Goal: Information Seeking & Learning: Learn about a topic

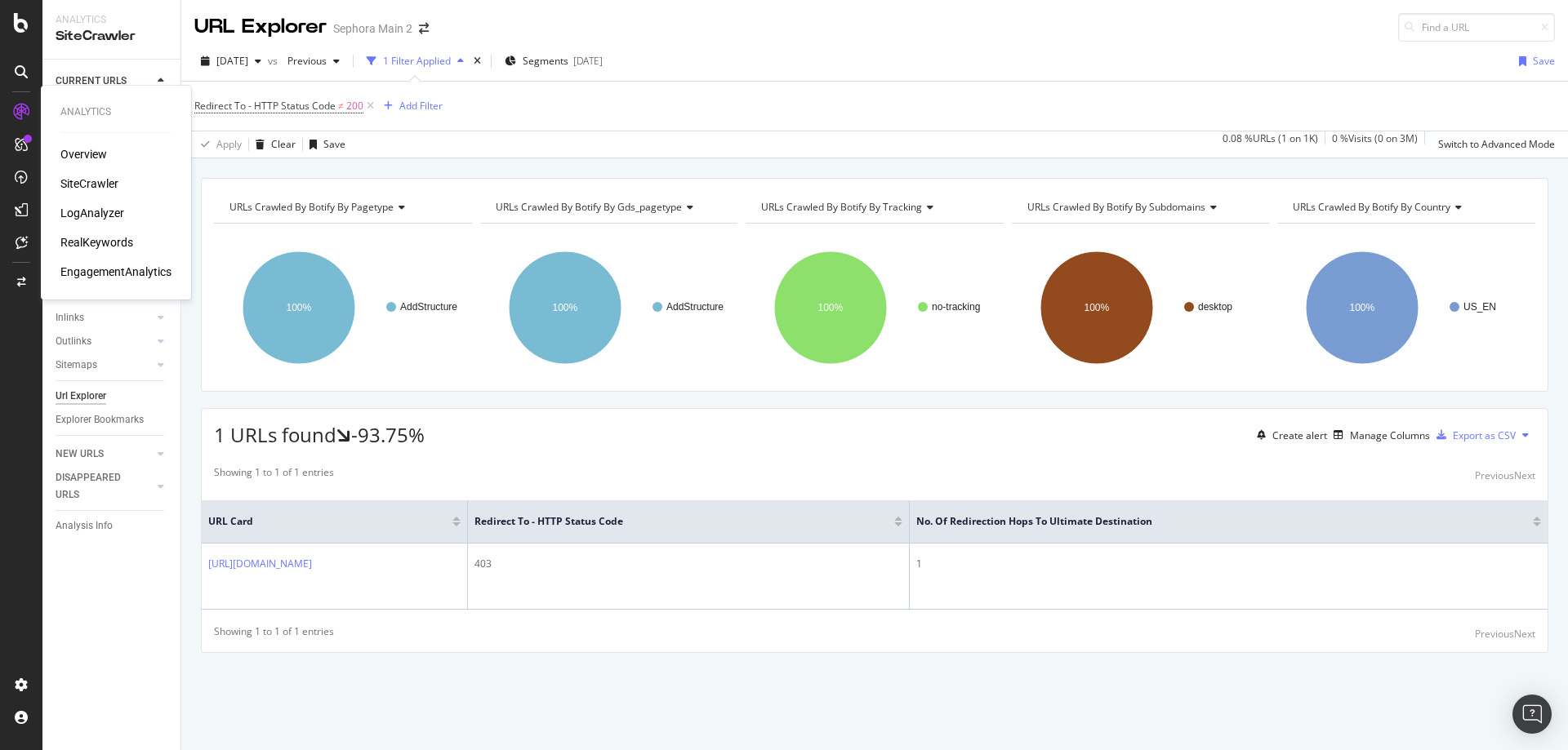
click at [90, 216] on div "LogAnalyzer" at bounding box center [92, 212] width 64 height 16
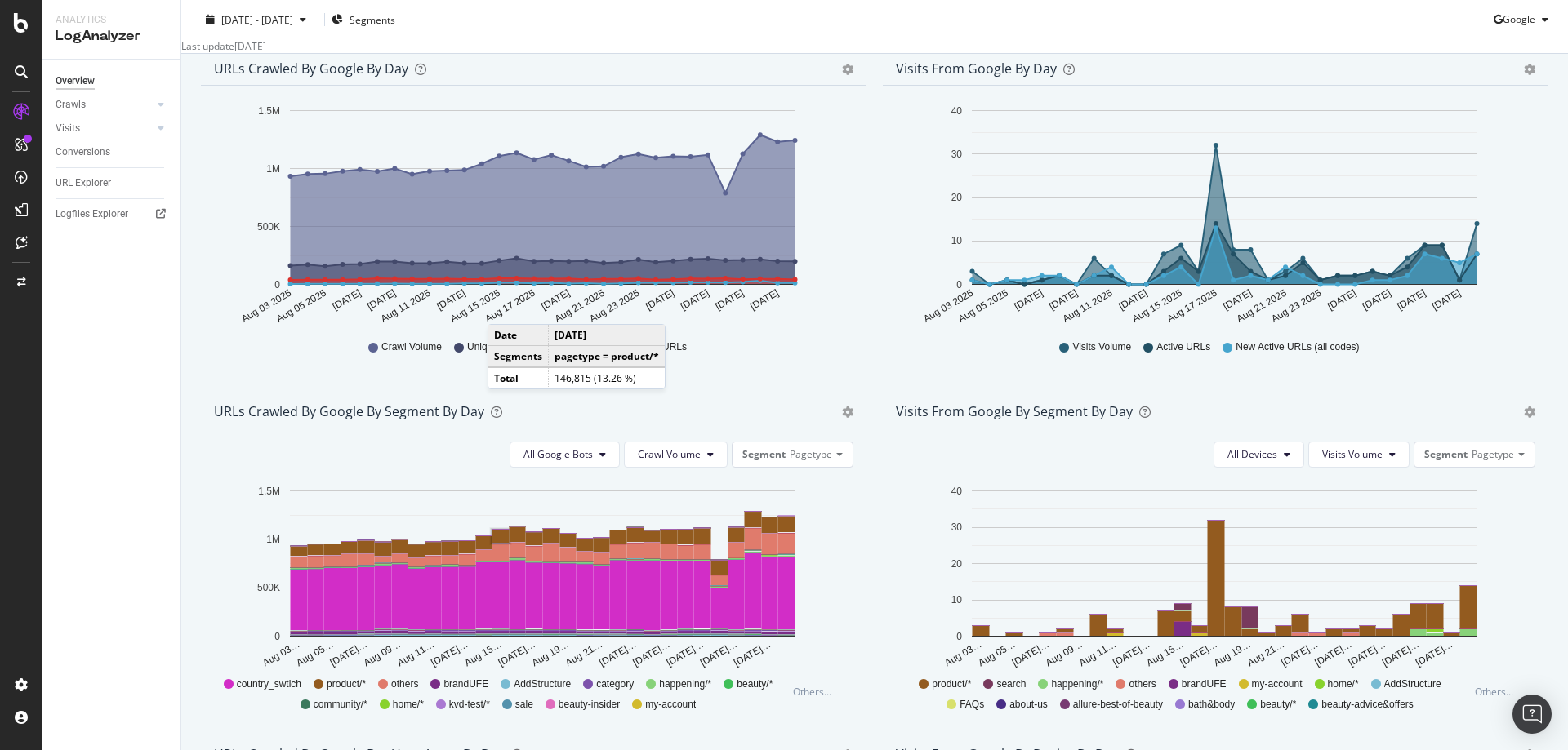
scroll to position [203, 0]
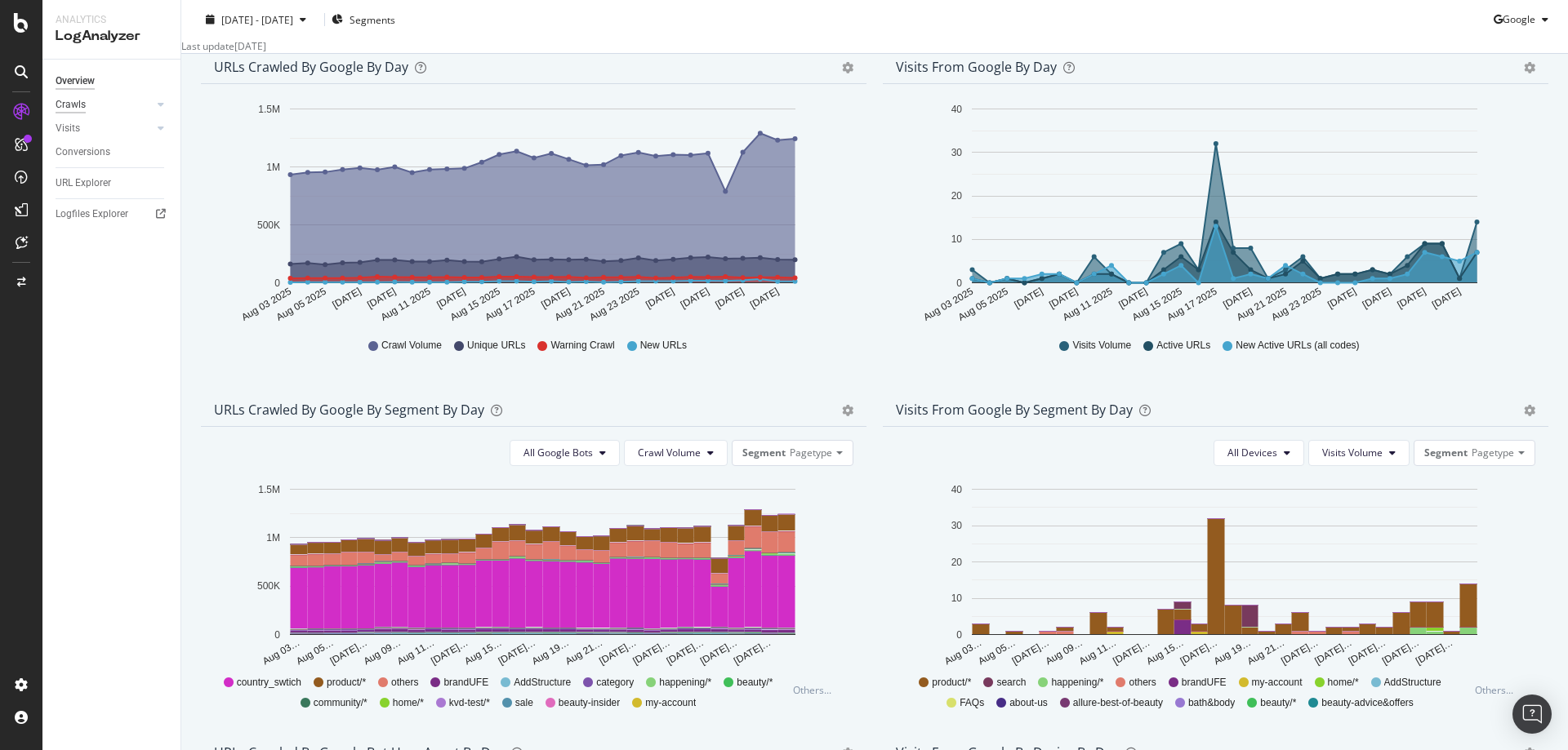
click at [69, 105] on div "Crawls" at bounding box center [70, 105] width 30 height 17
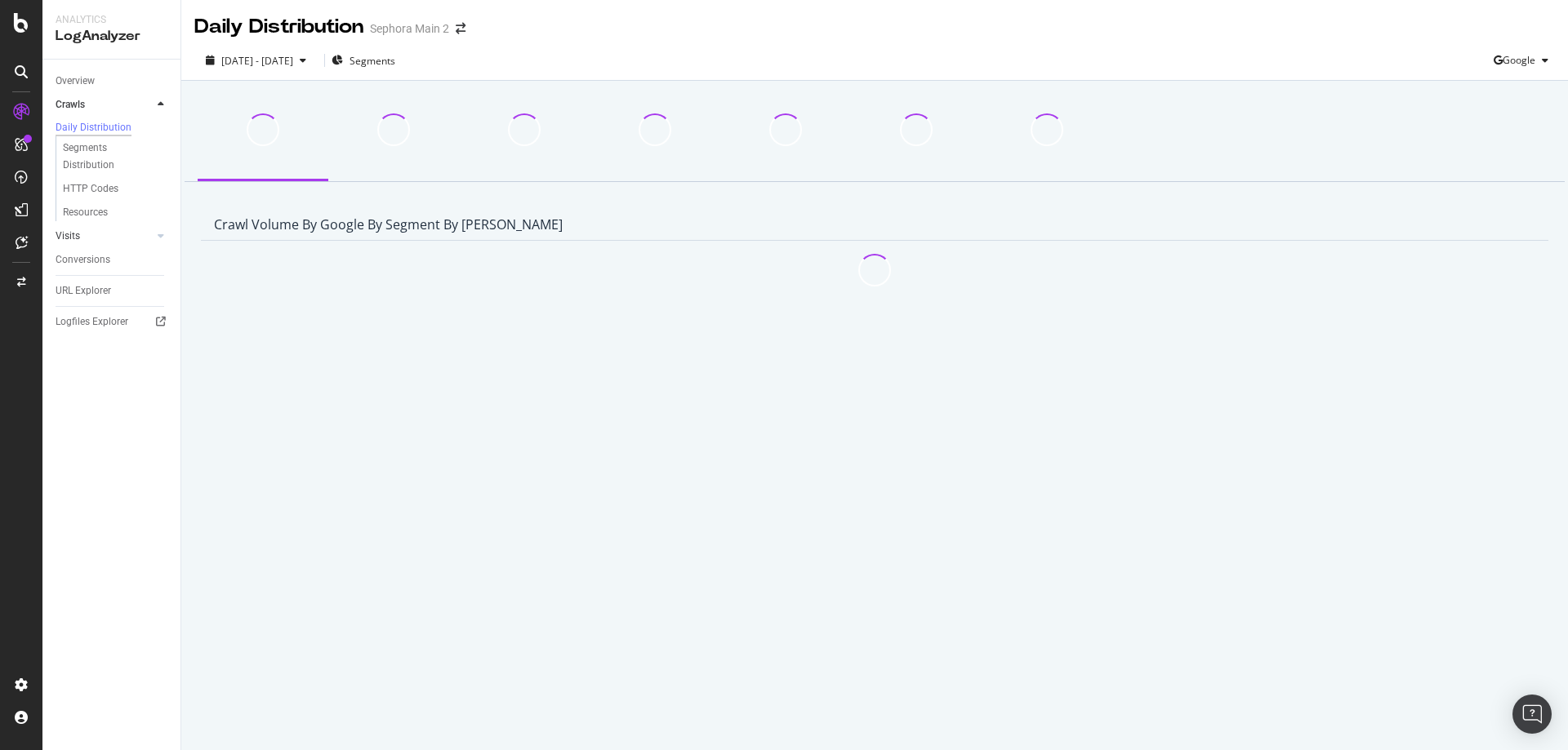
click at [84, 241] on link "Visits" at bounding box center [104, 236] width 98 height 17
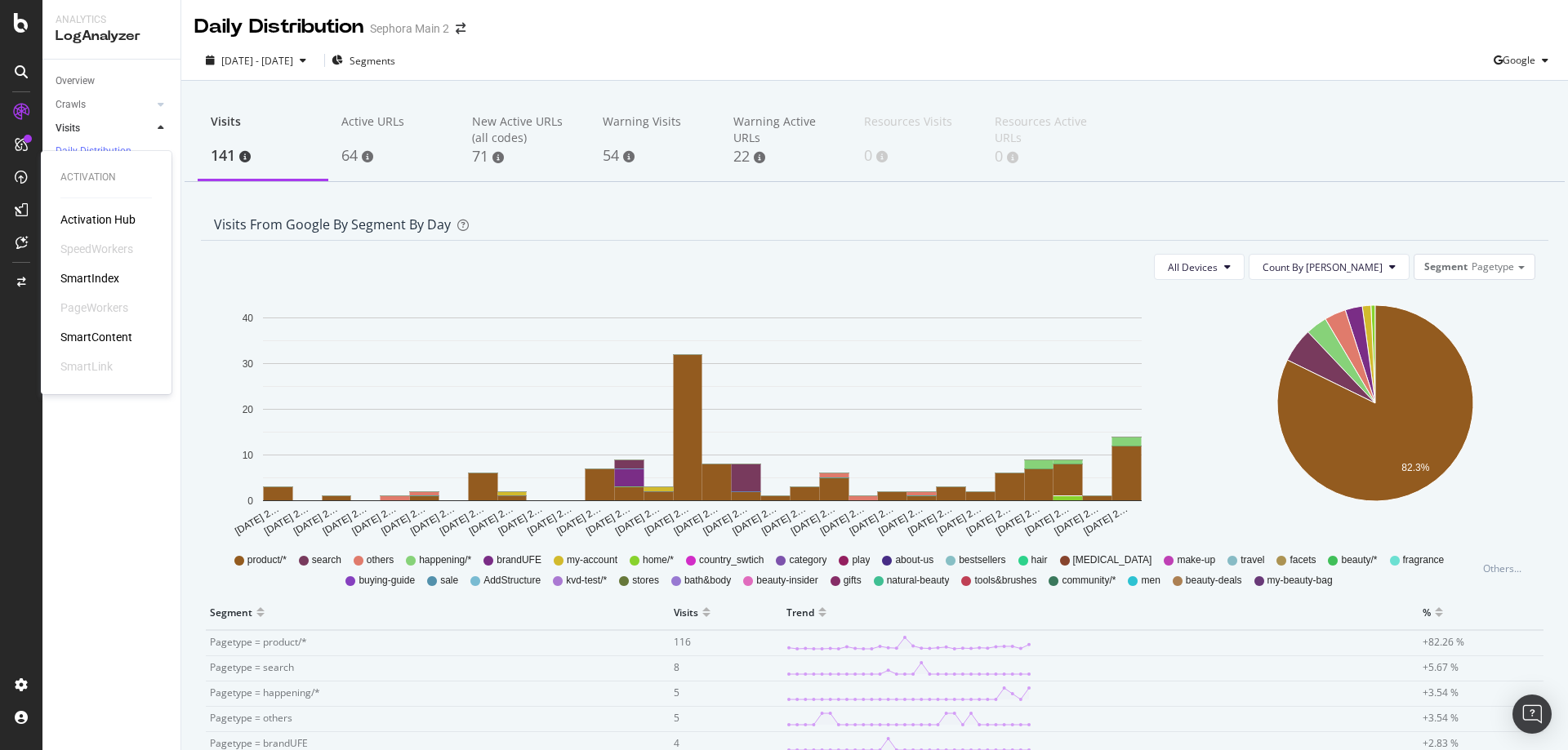
click at [109, 219] on div "Activation Hub" at bounding box center [98, 219] width 75 height 16
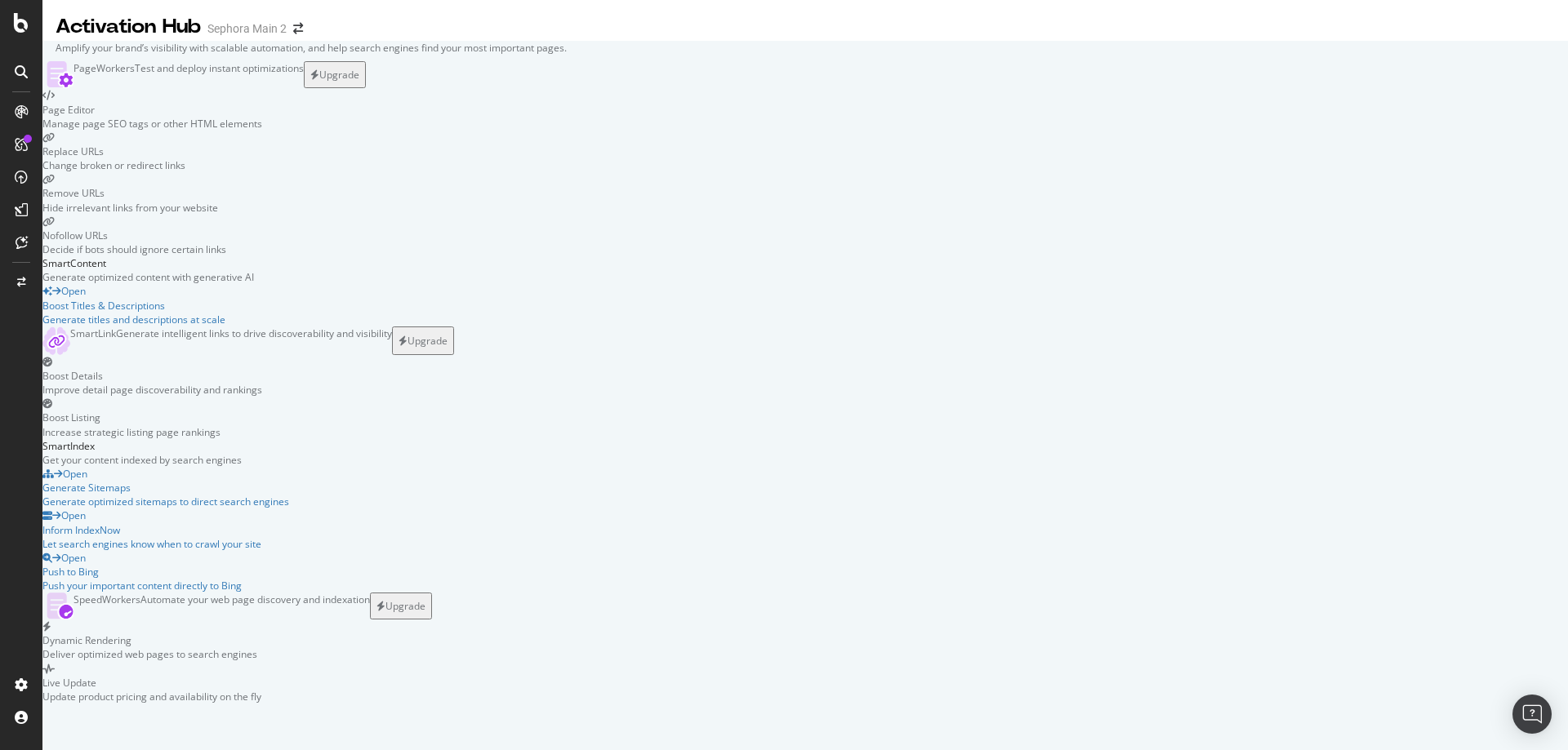
scroll to position [245, 0]
click at [23, 236] on icon at bounding box center [22, 242] width 12 height 13
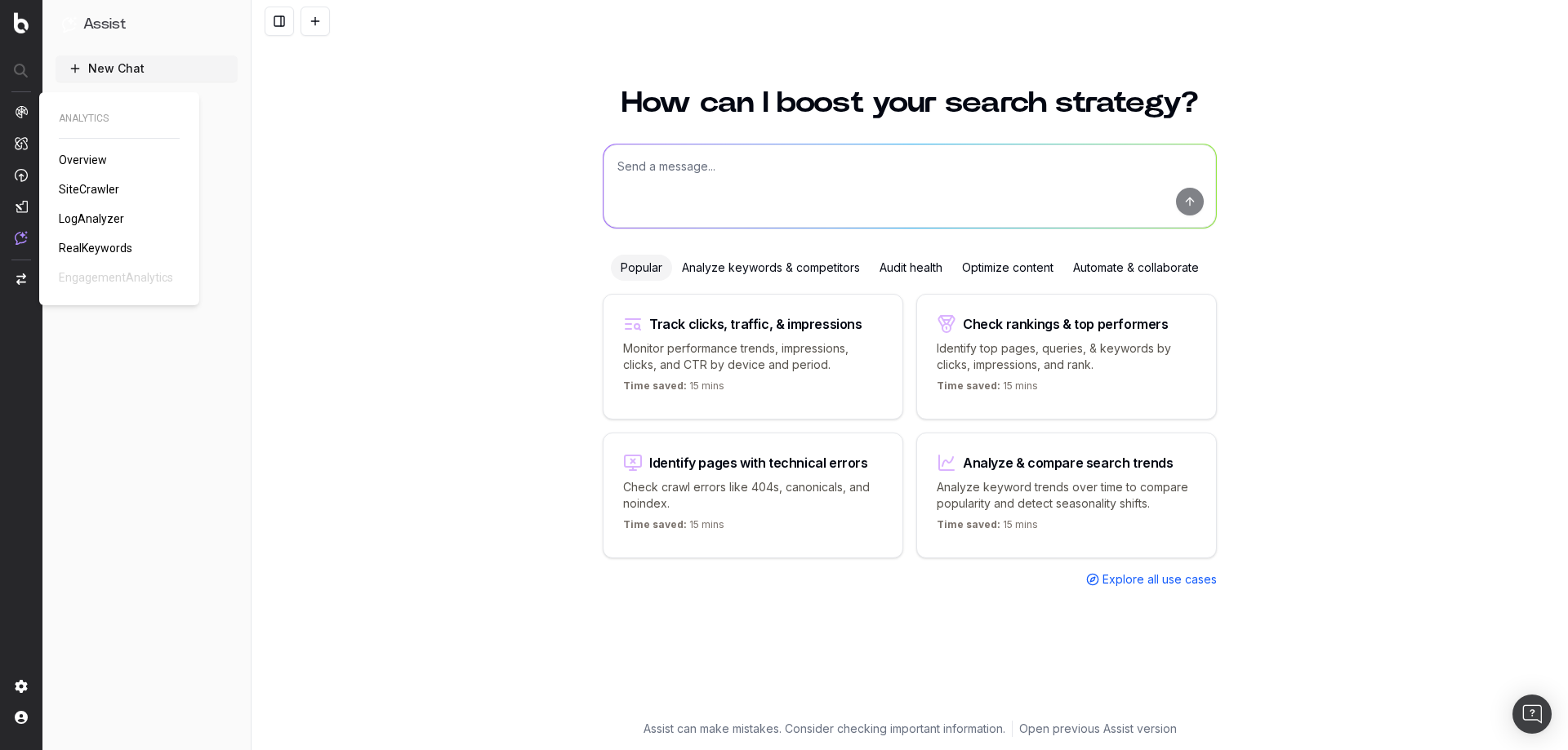
click at [96, 165] on span "Overview" at bounding box center [83, 160] width 48 height 13
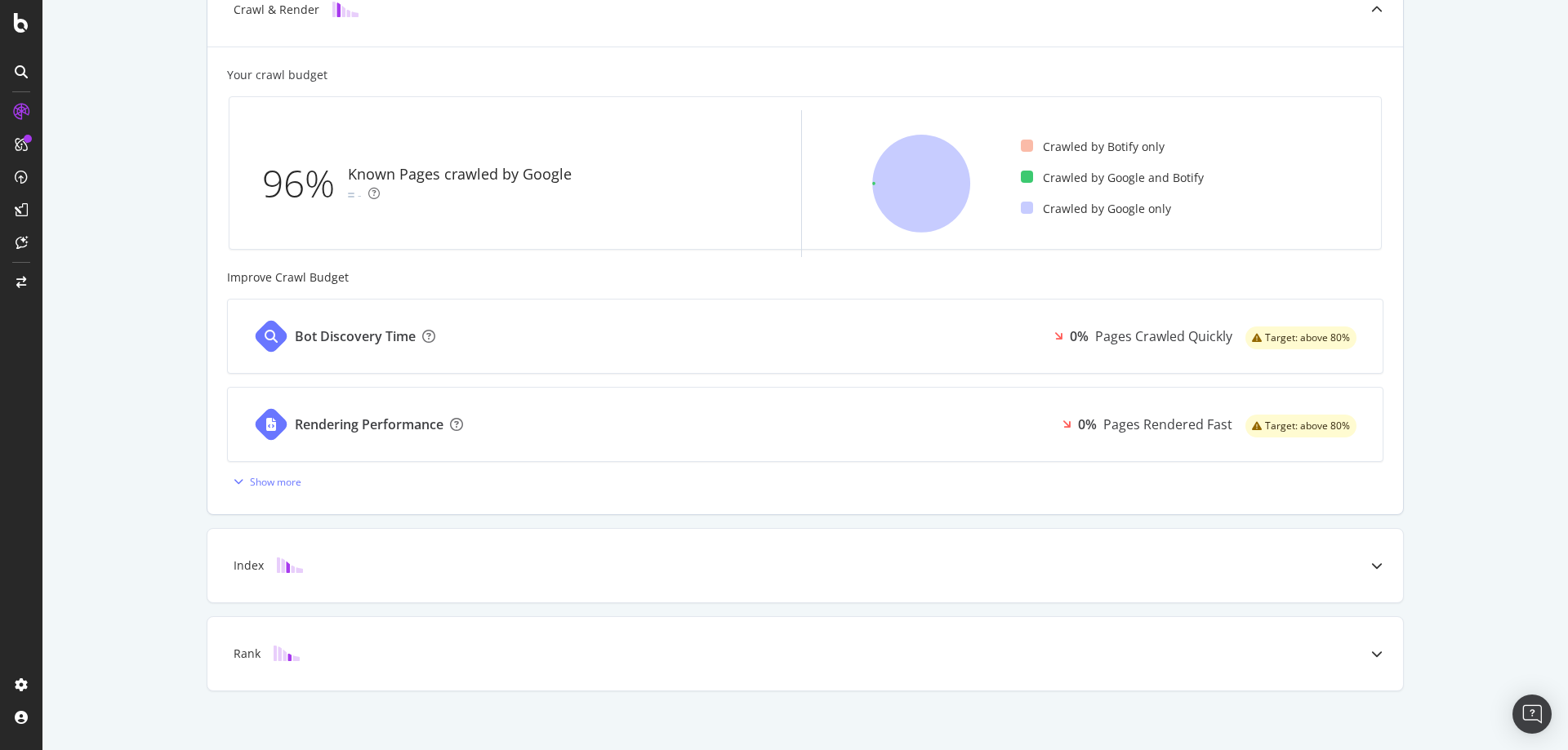
scroll to position [432, 0]
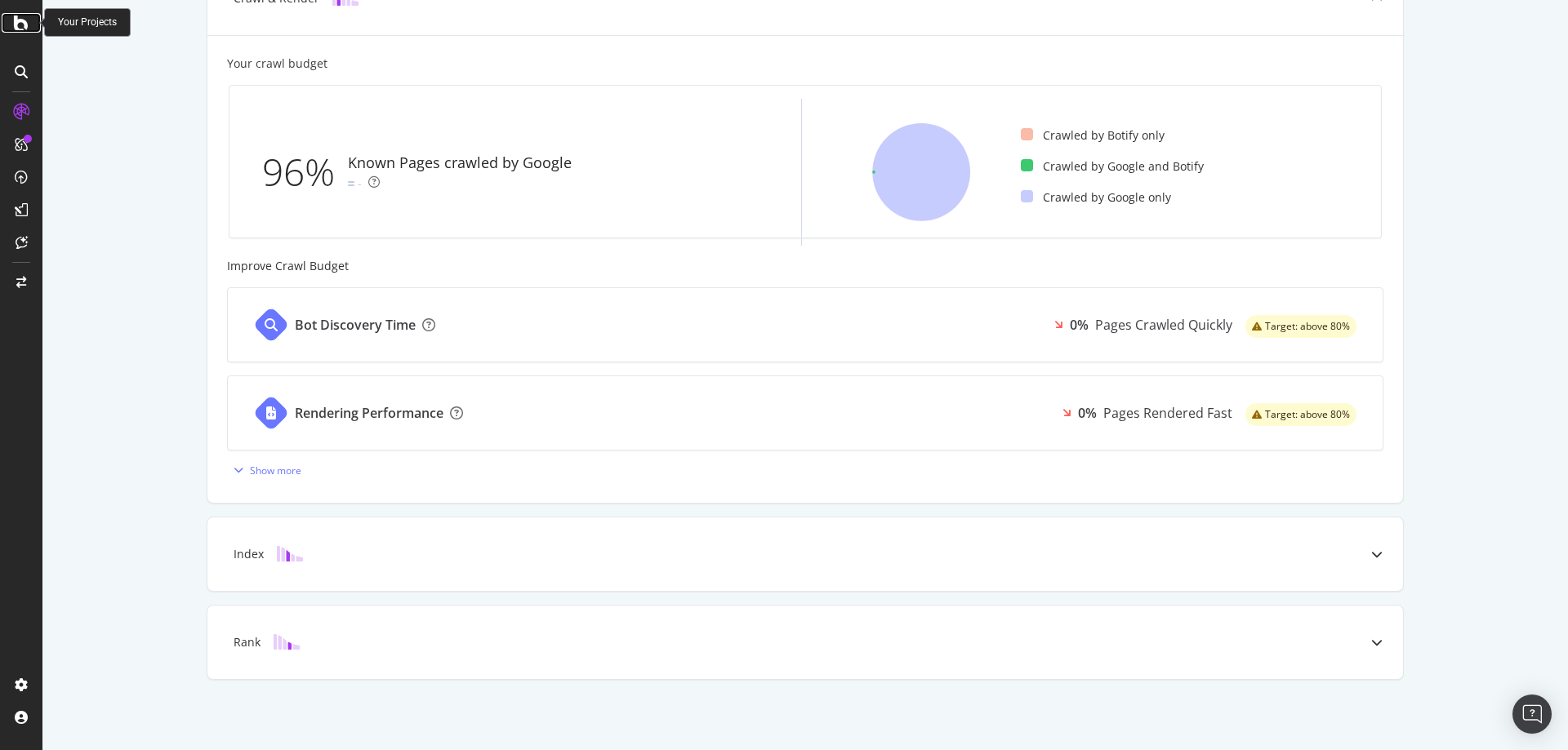
click at [21, 23] on icon at bounding box center [21, 22] width 15 height 20
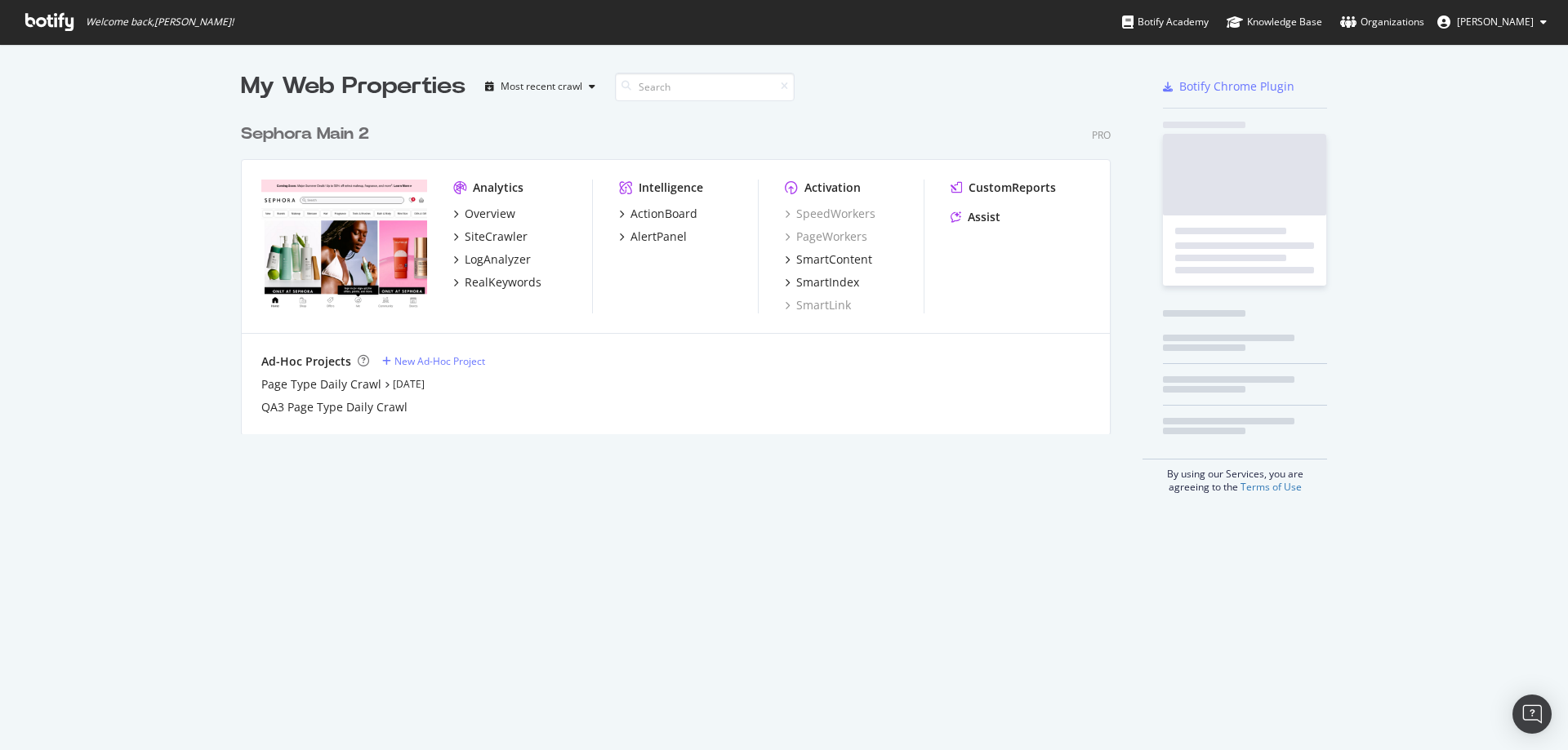
scroll to position [738, 1544]
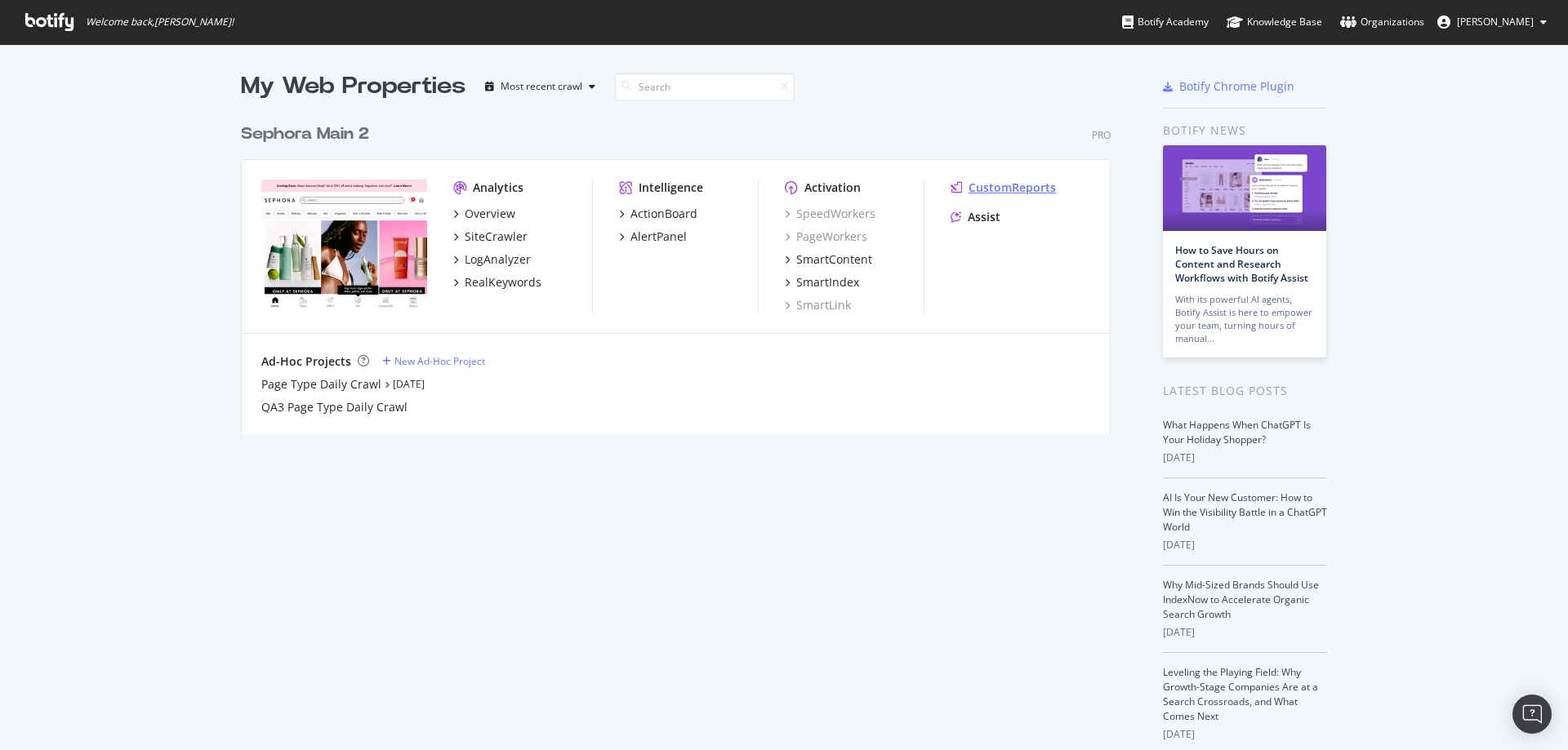
click at [1002, 183] on div "CustomReports" at bounding box center [1012, 187] width 87 height 16
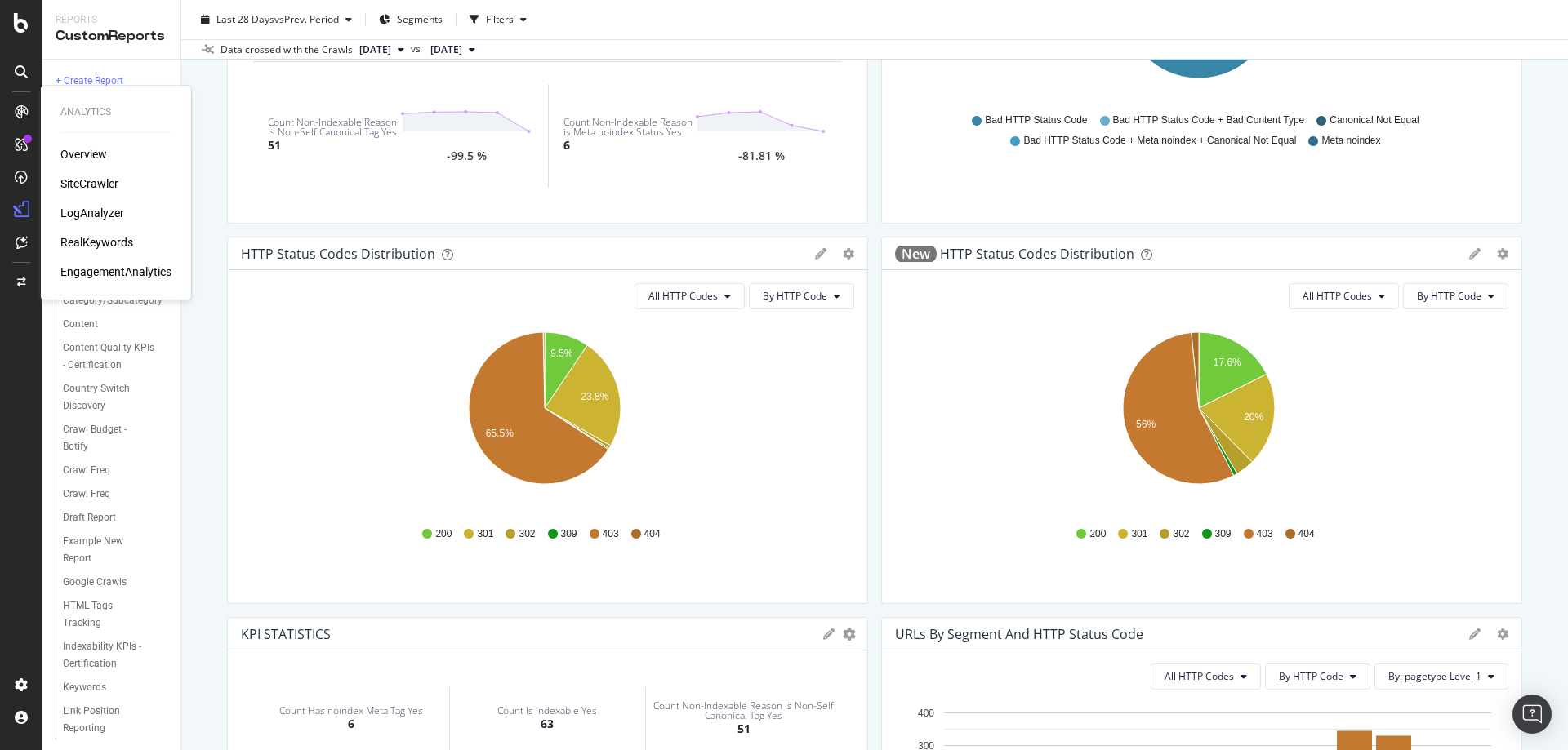
click at [83, 156] on div "Overview" at bounding box center [84, 154] width 47 height 16
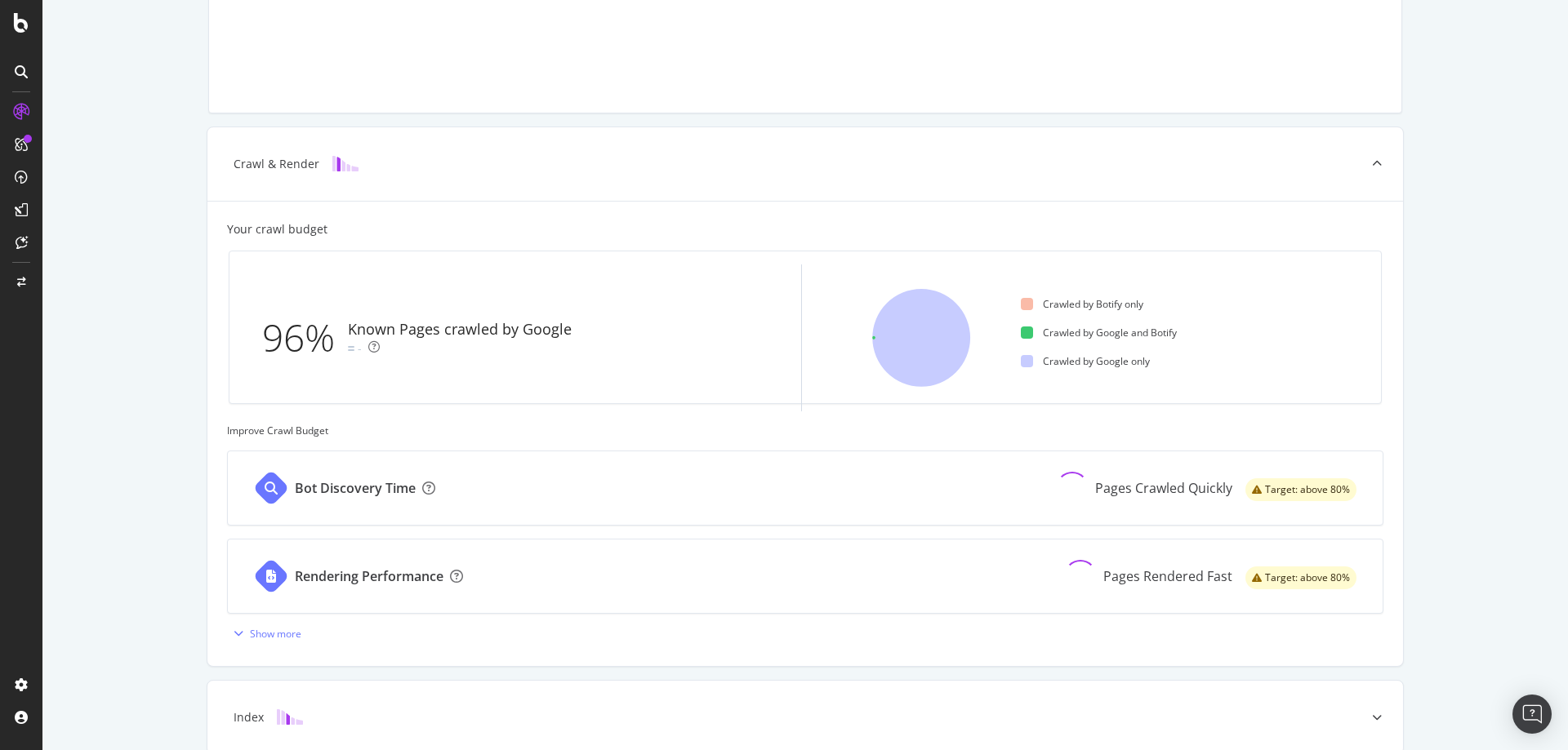
scroll to position [430, 0]
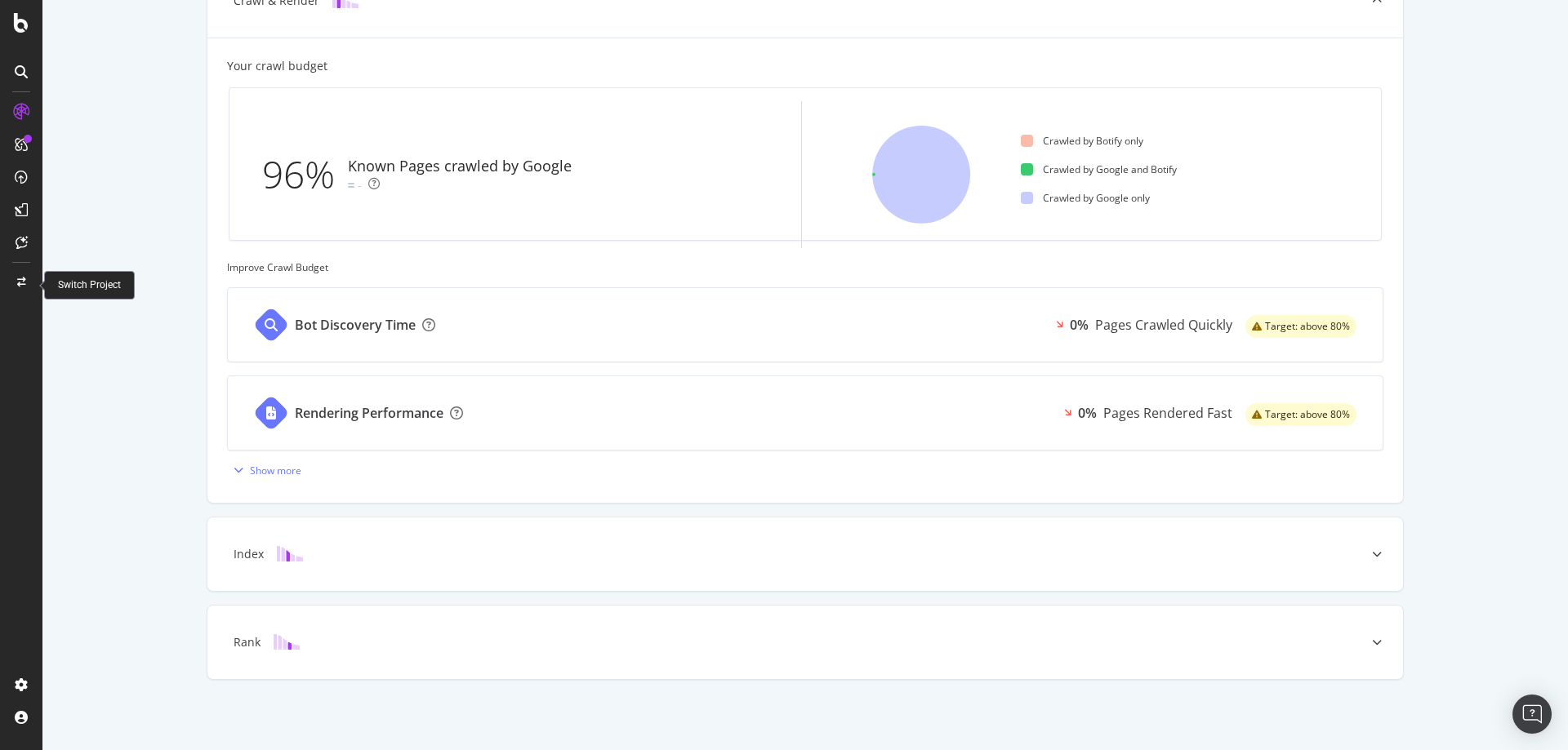
click at [17, 283] on icon at bounding box center [22, 282] width 9 height 9
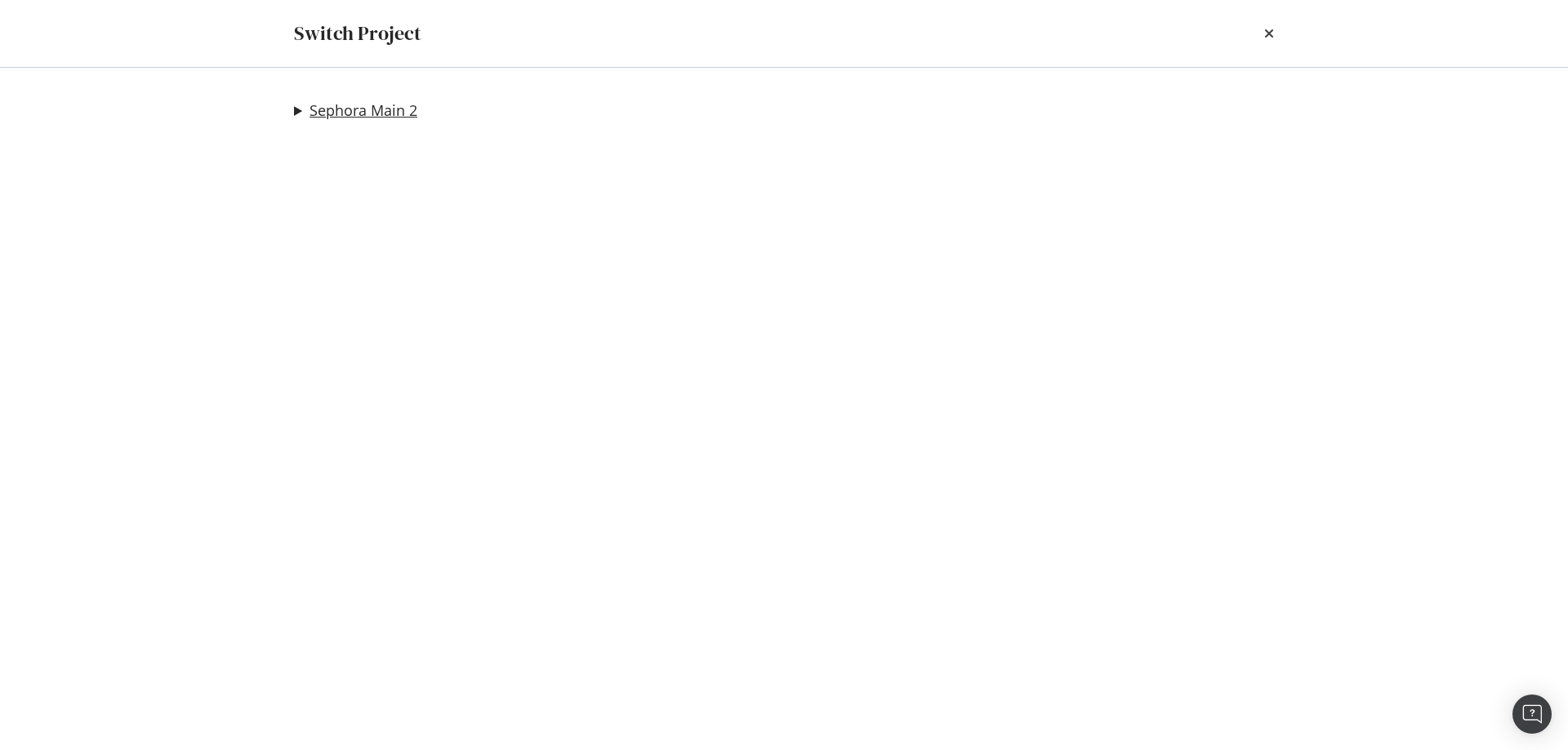
click at [335, 106] on link "Sephora Main 2" at bounding box center [364, 110] width 108 height 17
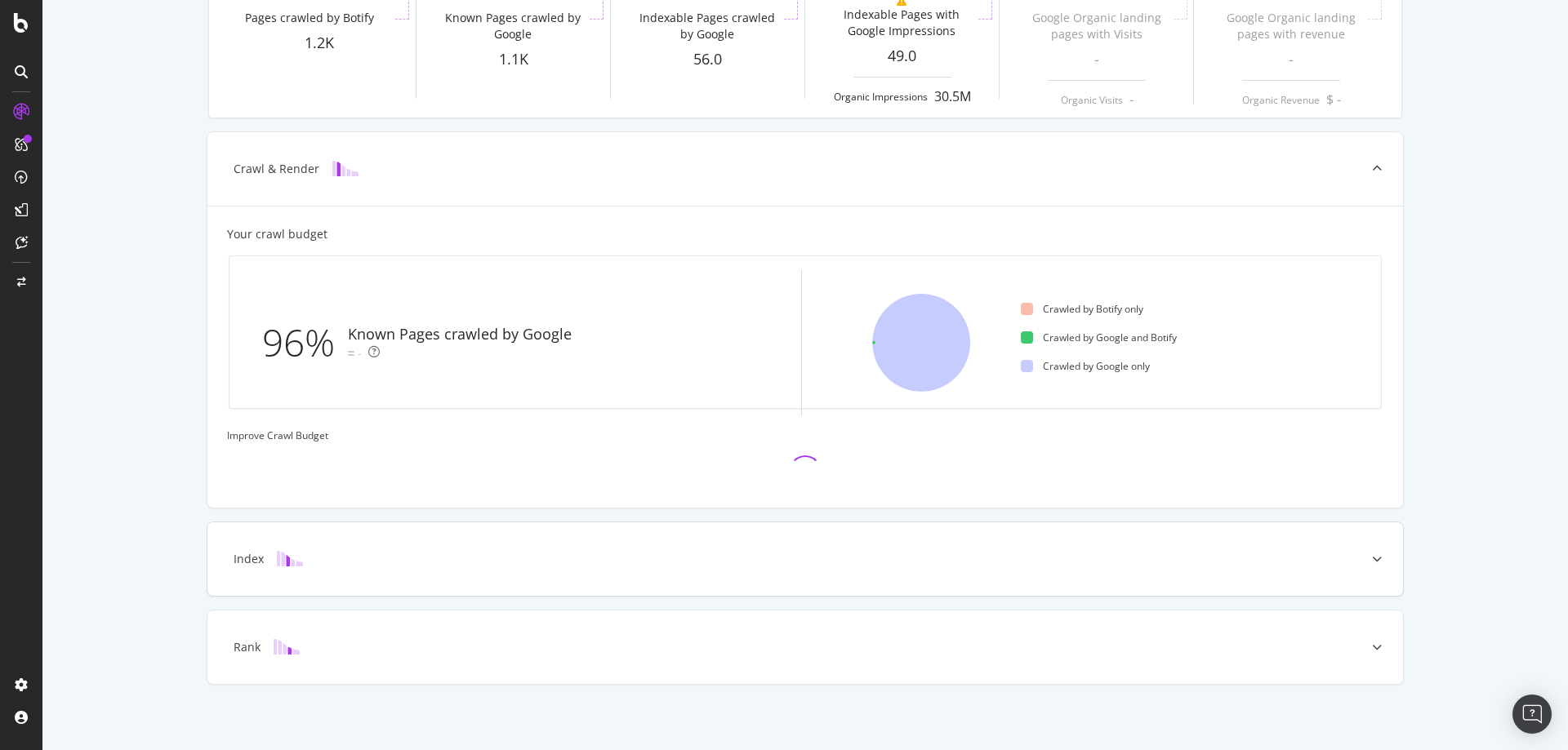
scroll to position [266, 0]
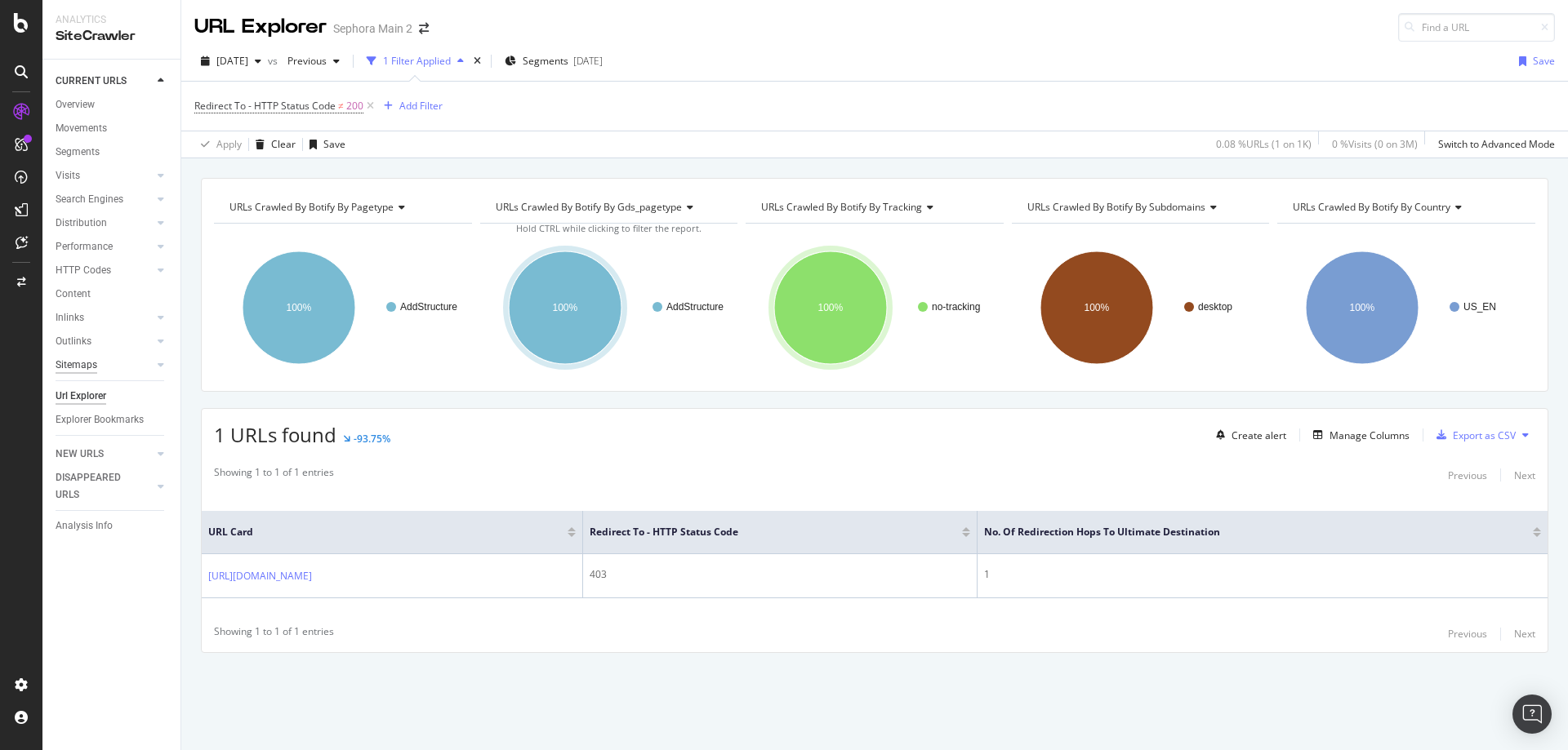
click at [85, 373] on div "Sitemaps" at bounding box center [76, 365] width 41 height 17
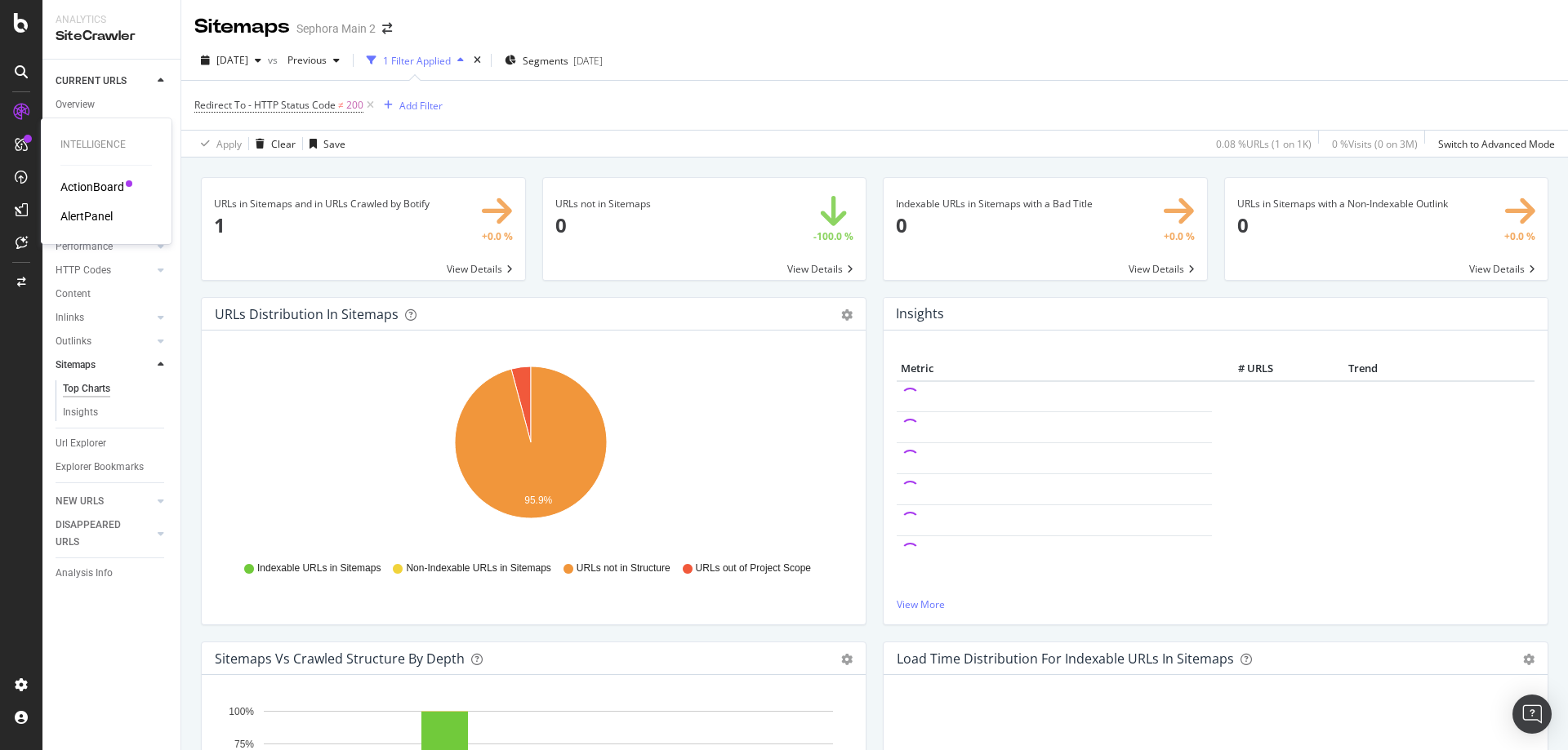
click at [79, 185] on div "ActionBoard" at bounding box center [92, 186] width 64 height 16
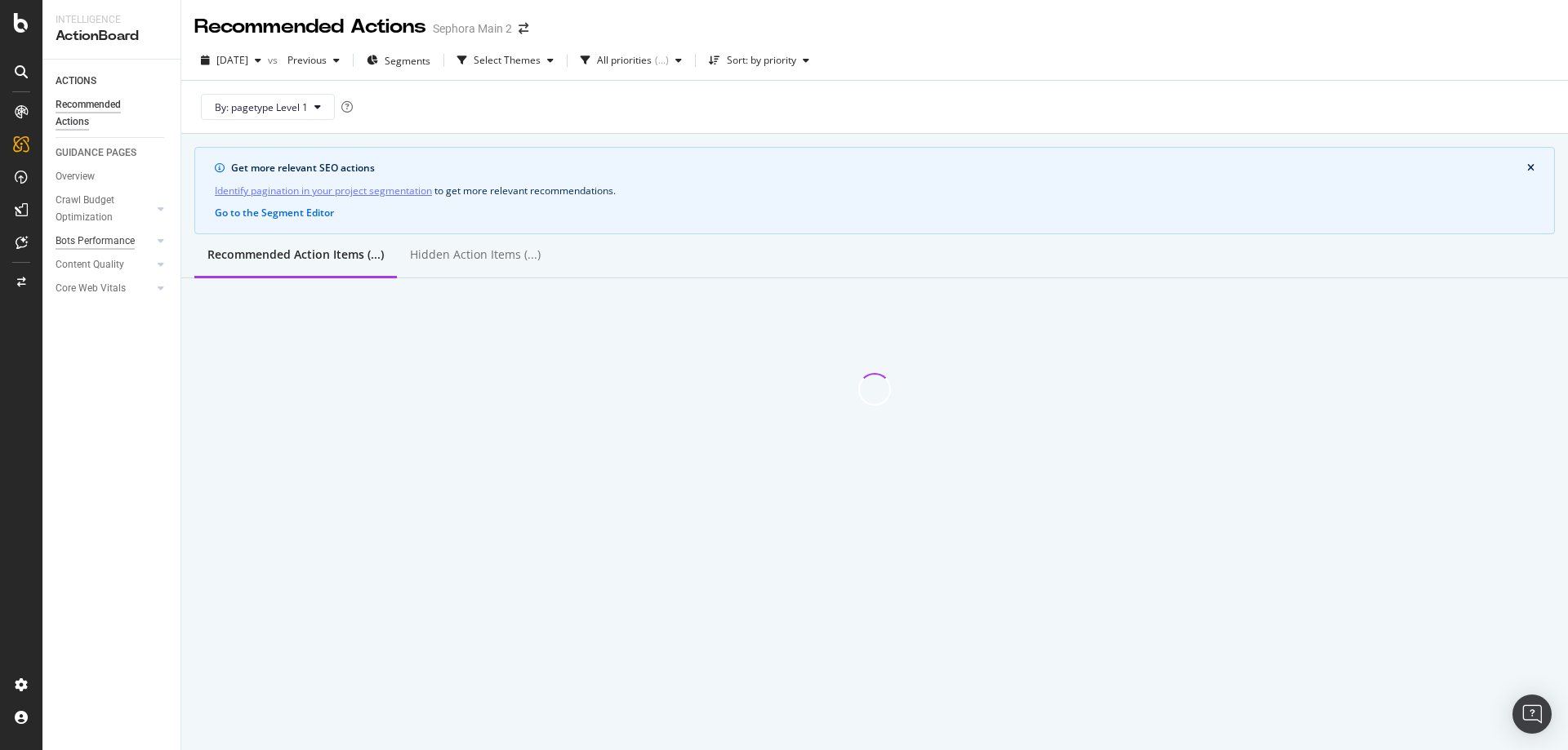
click at [107, 246] on div "Bots Performance" at bounding box center [95, 242] width 79 height 17
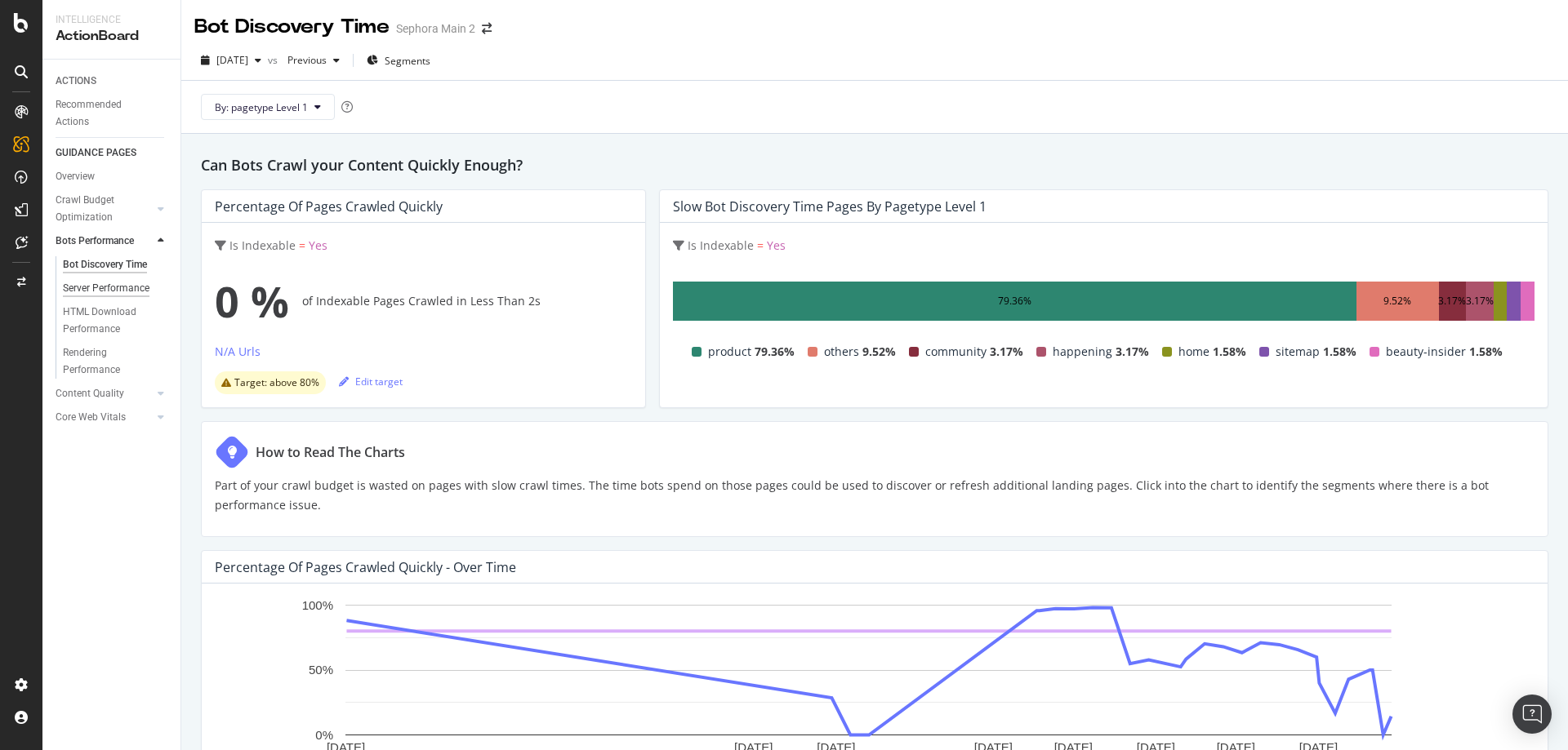
click at [126, 291] on div "Server Performance" at bounding box center [106, 288] width 86 height 17
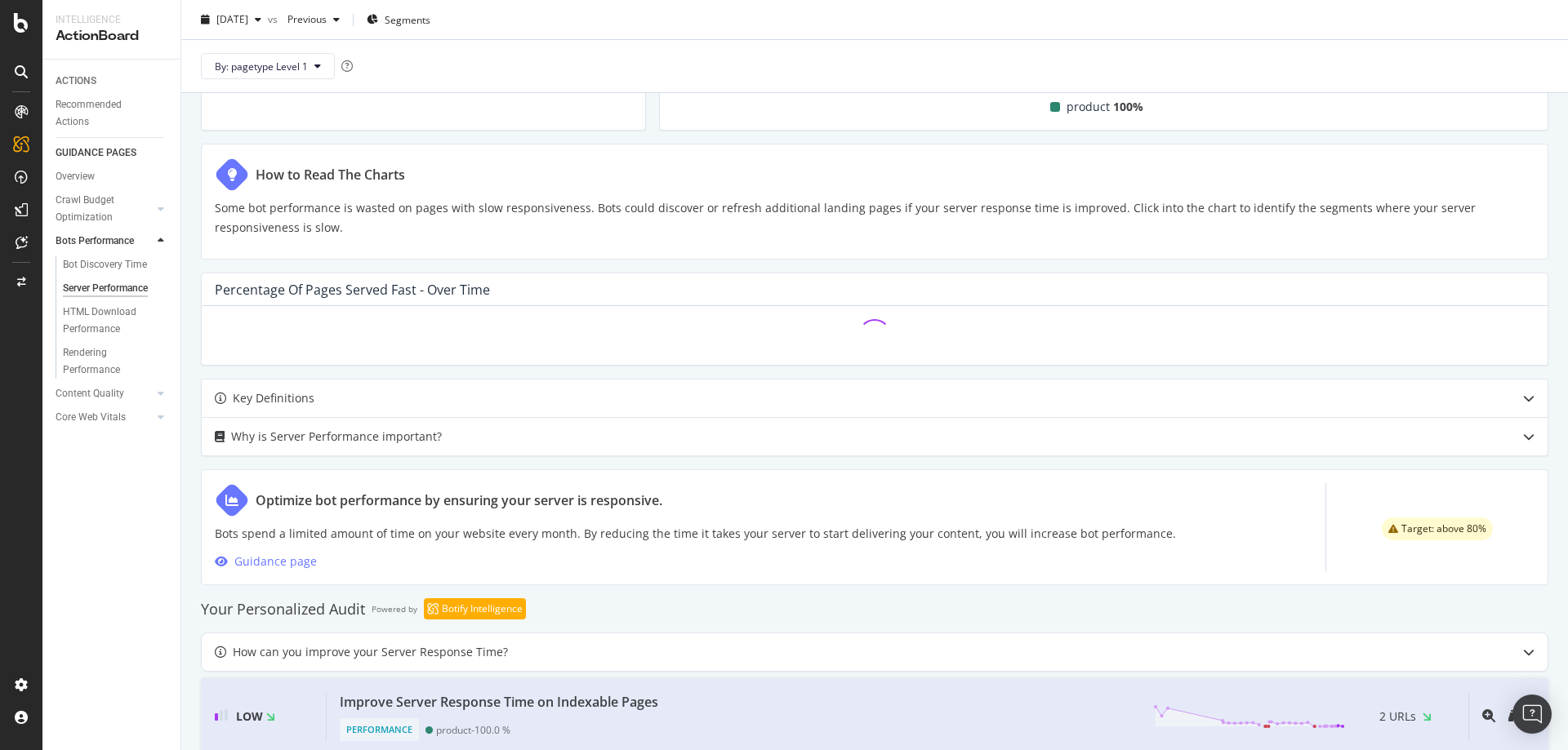
scroll to position [282, 0]
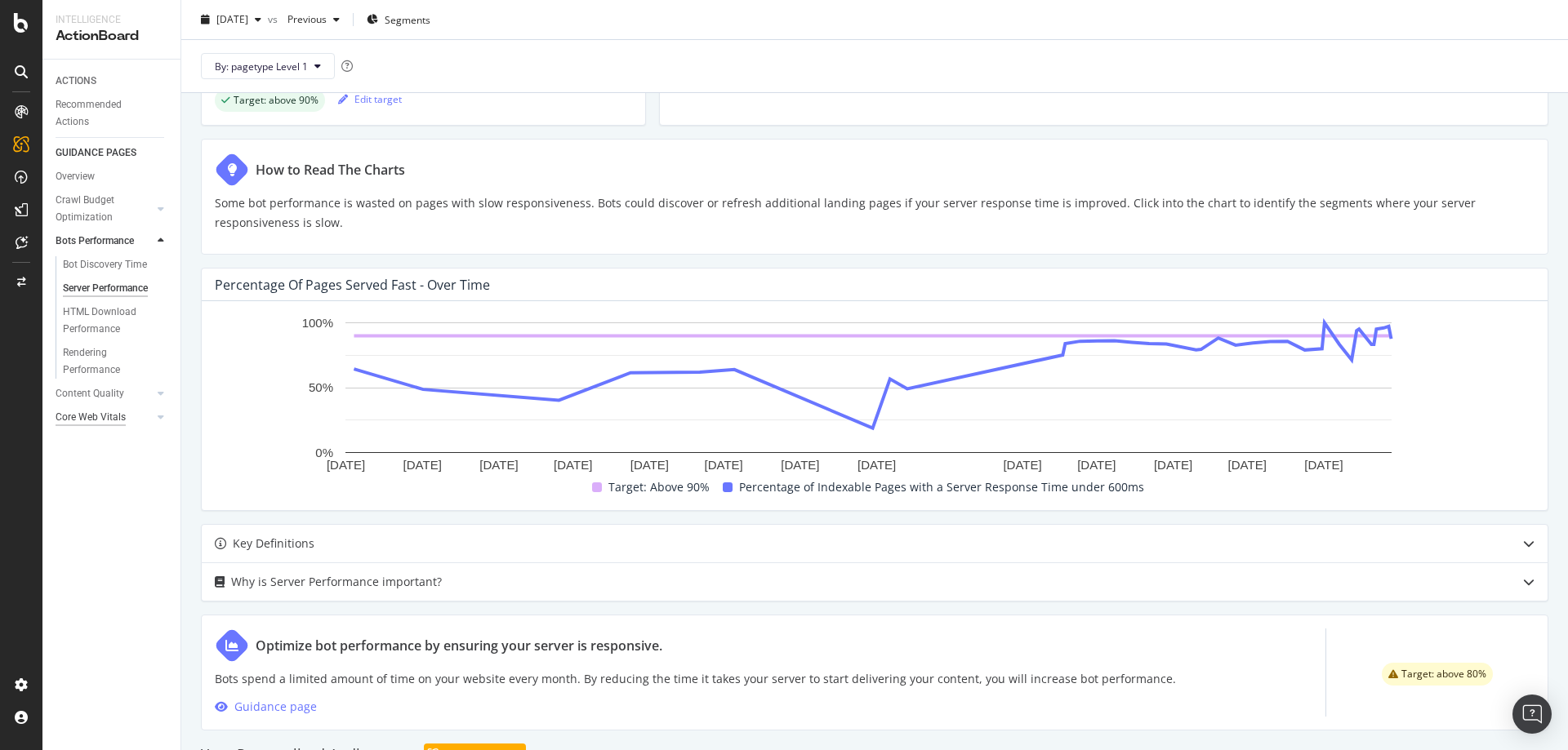
click at [115, 419] on div "Core Web Vitals" at bounding box center [90, 418] width 70 height 17
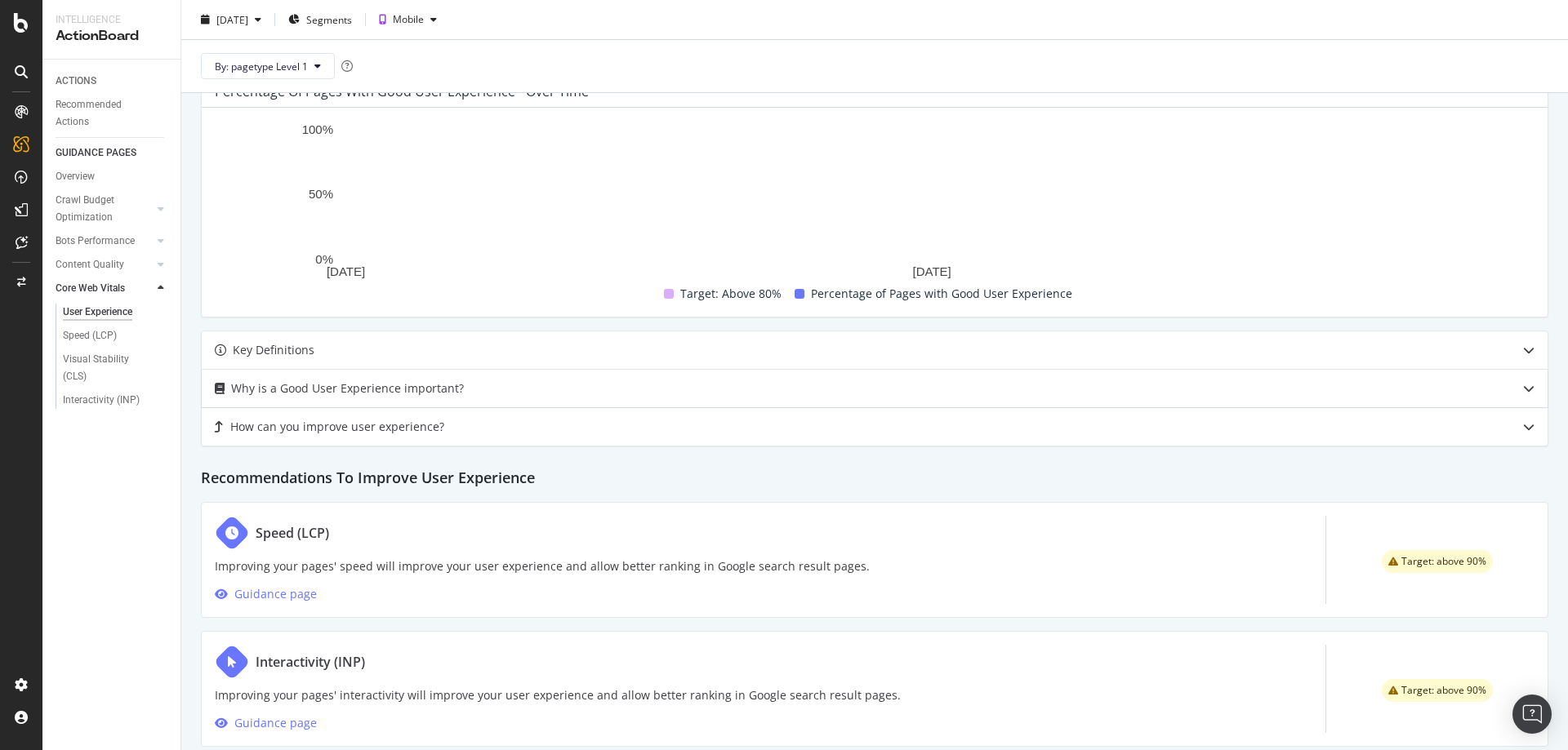
scroll to position [634, 0]
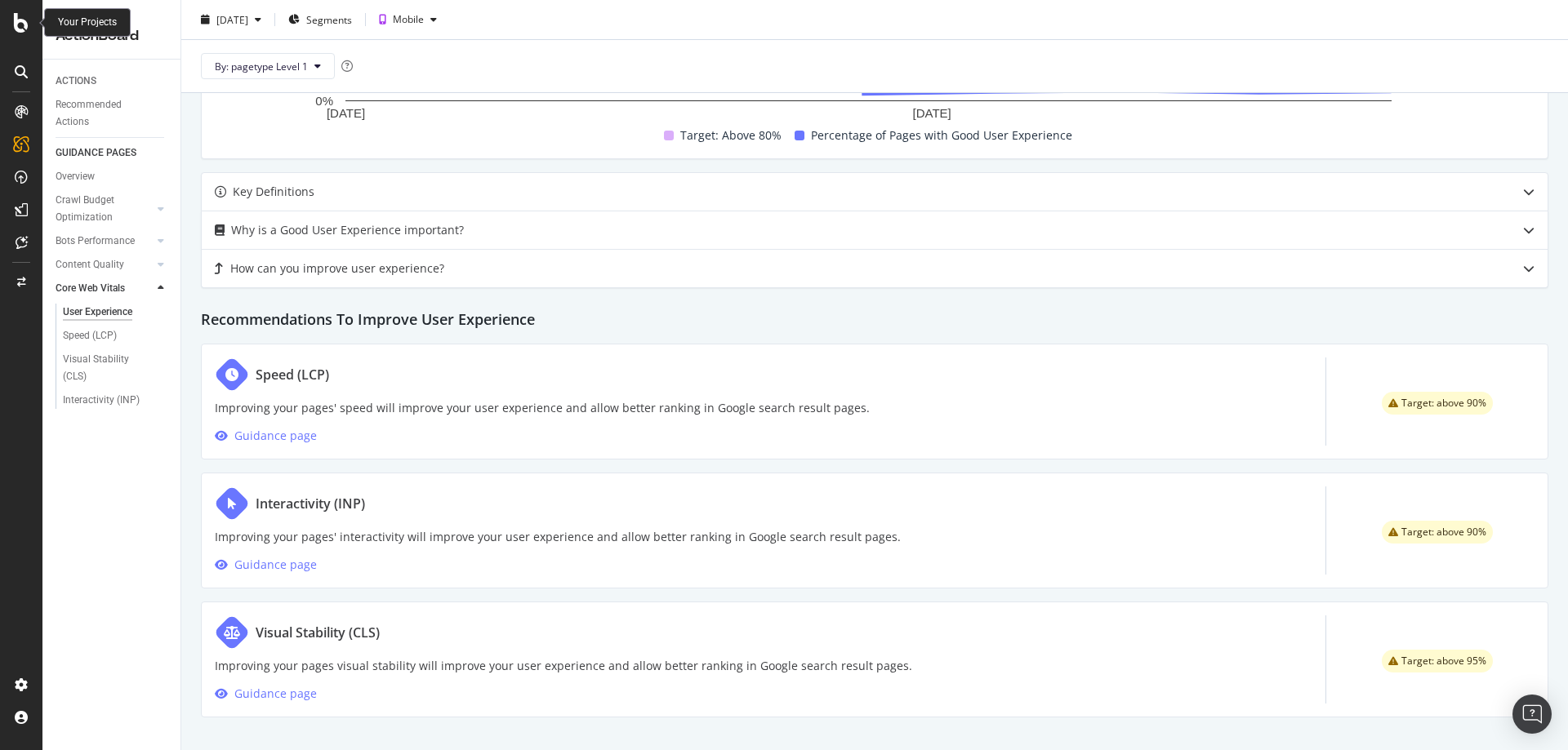
click at [12, 26] on div at bounding box center [21, 22] width 39 height 20
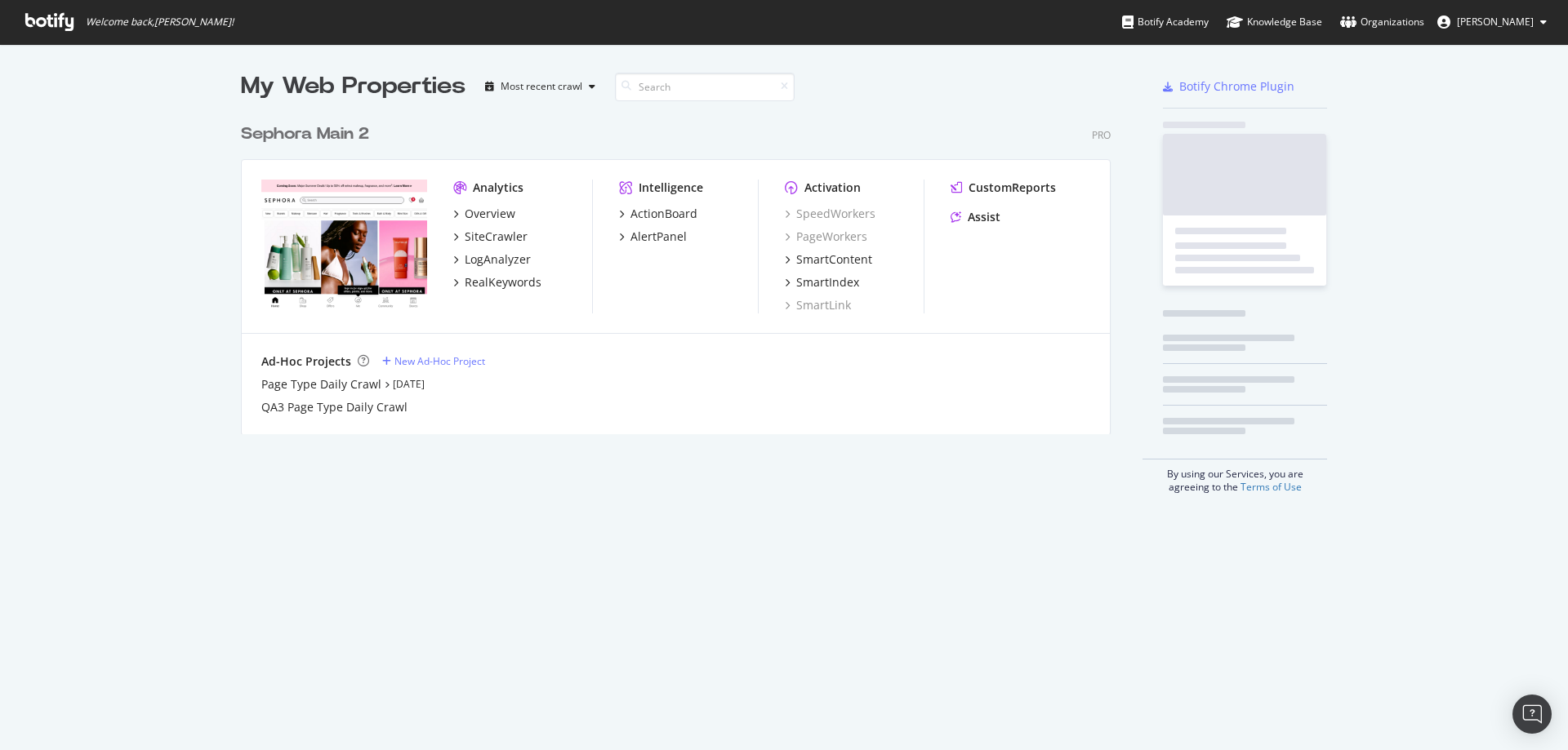
scroll to position [738, 1544]
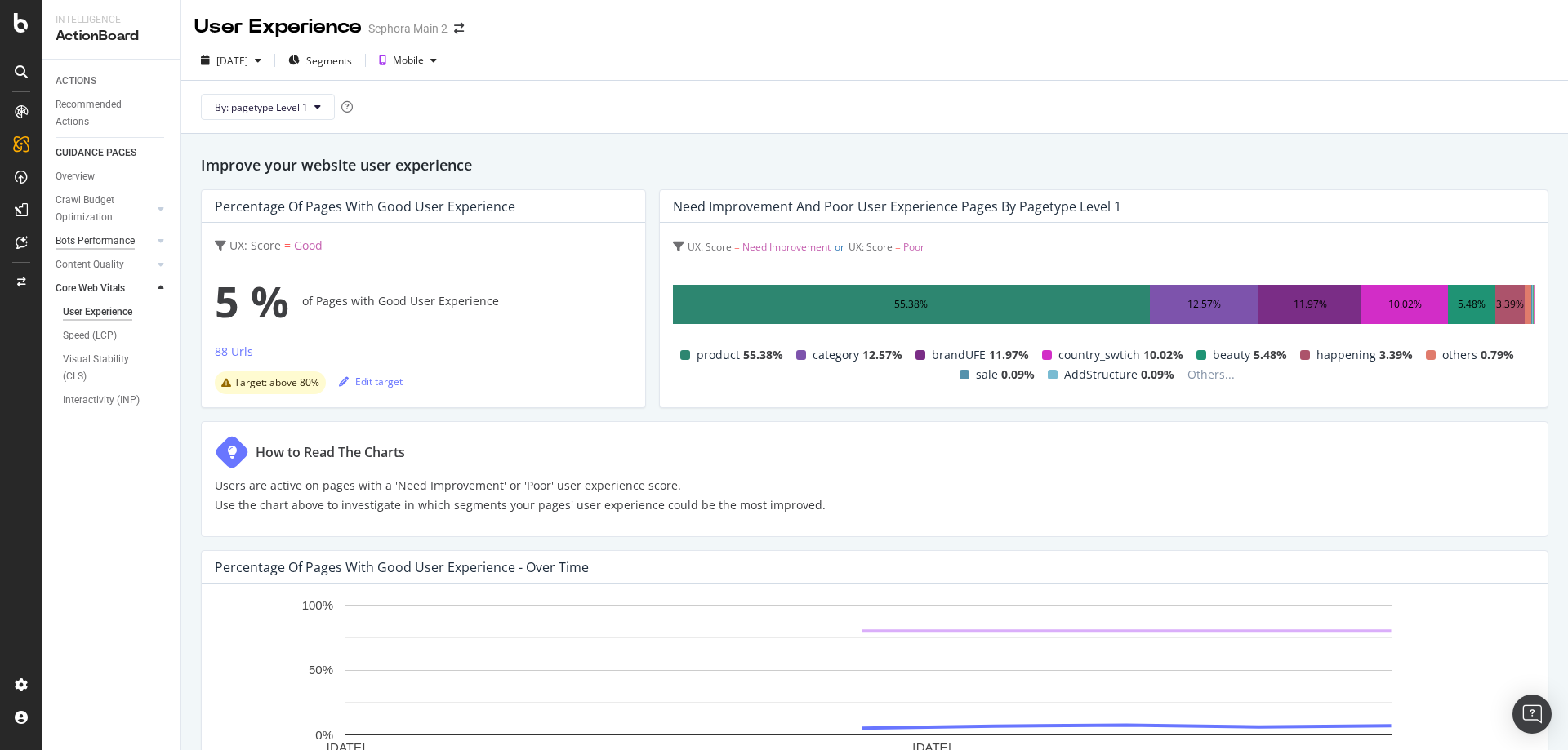
click at [120, 236] on div "Bots Performance" at bounding box center [95, 242] width 79 height 17
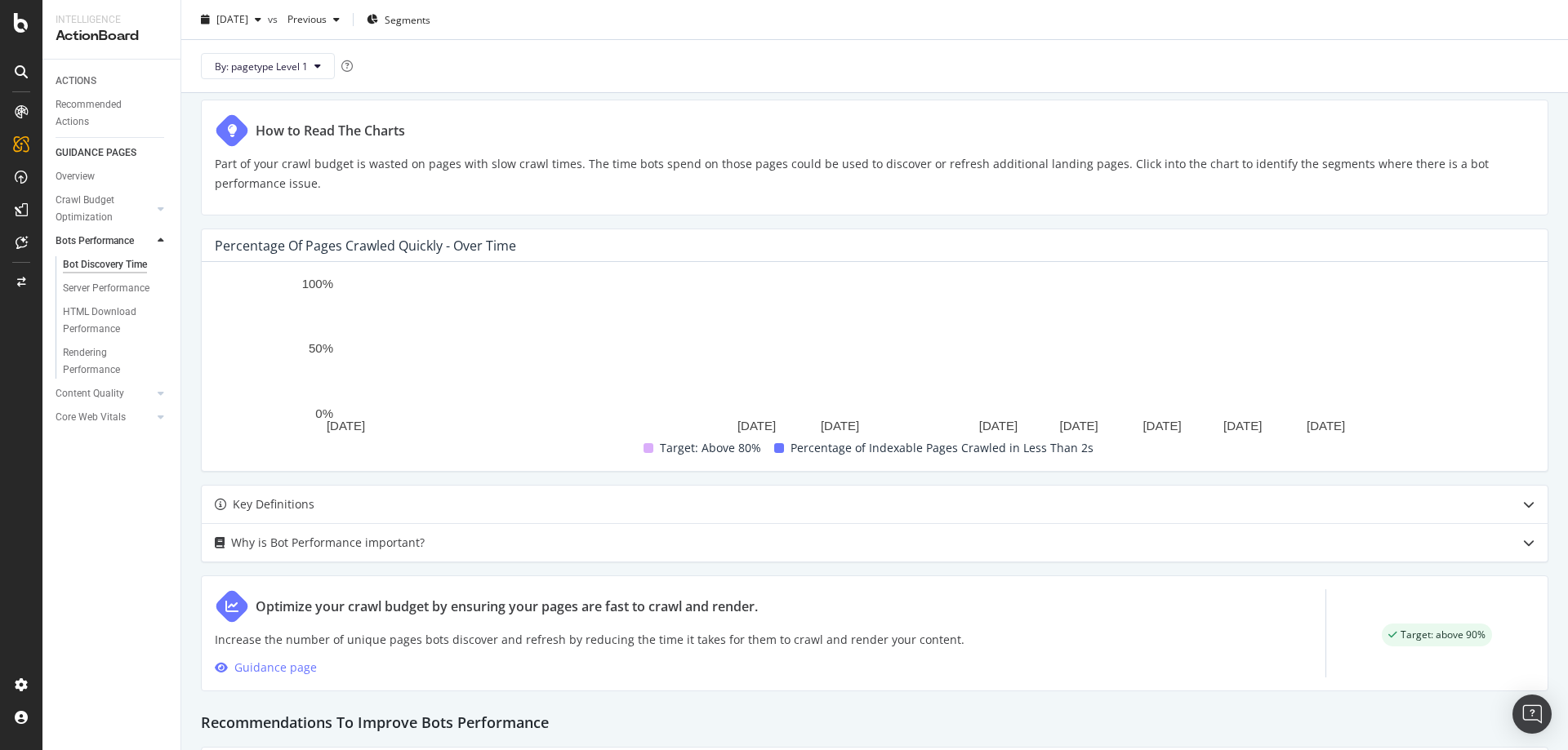
scroll to position [408, 0]
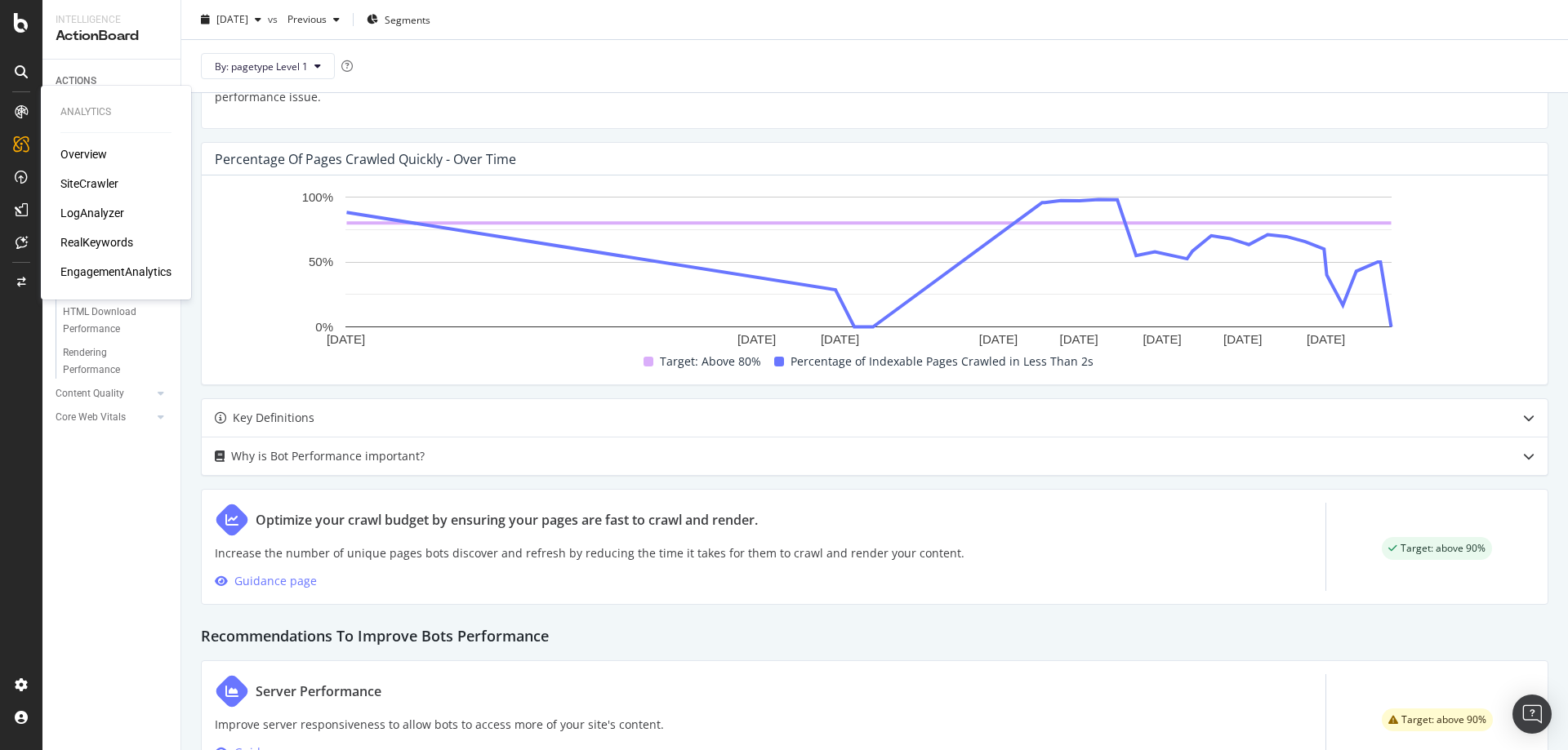
click at [98, 217] on div "LogAnalyzer" at bounding box center [92, 212] width 64 height 16
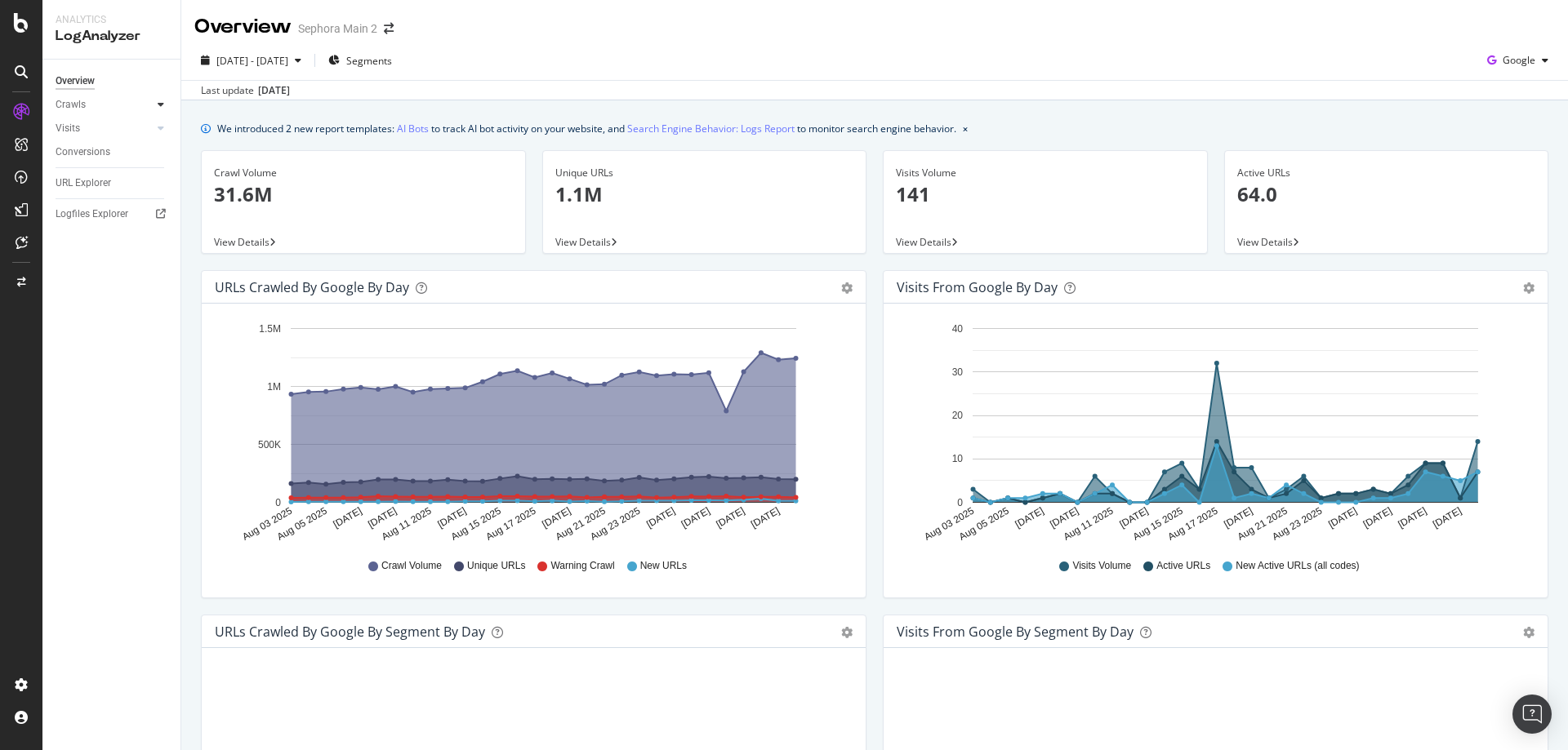
click at [161, 108] on icon at bounding box center [161, 104] width 7 height 9
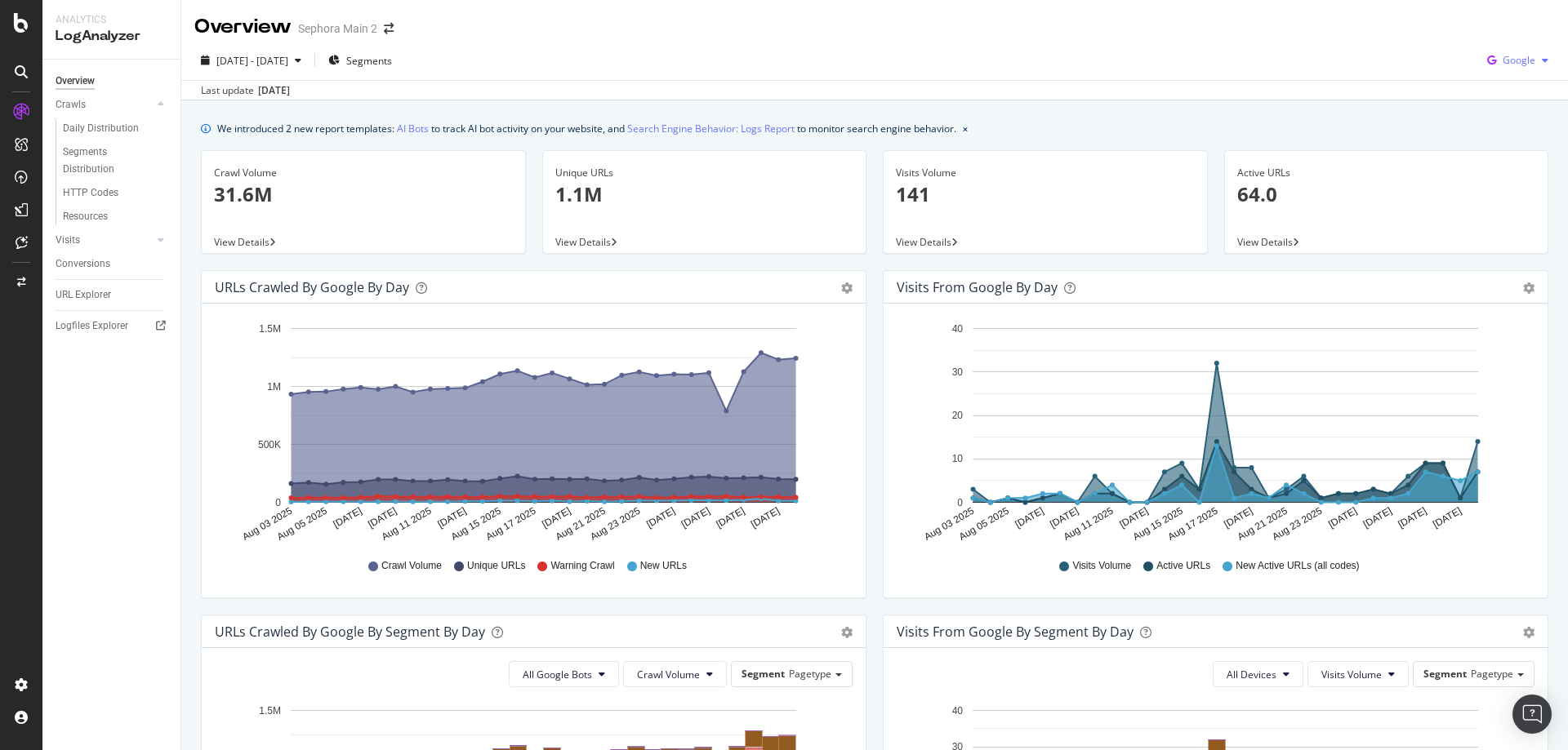
click at [1522, 67] on span "Google" at bounding box center [1520, 60] width 33 height 14
click at [410, 132] on link "AI Bots" at bounding box center [413, 129] width 32 height 17
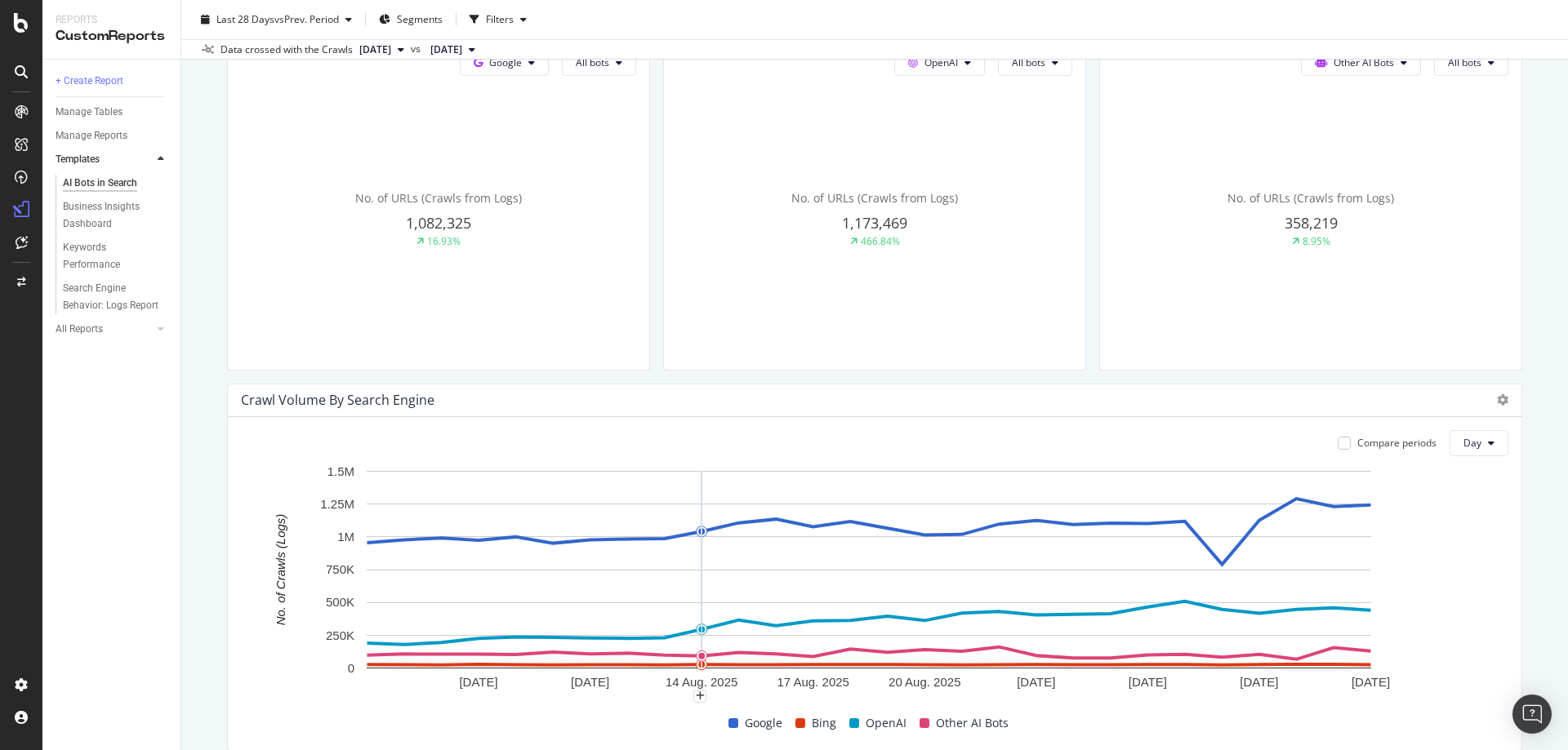
scroll to position [653, 0]
